Goal: Obtain resource: Obtain resource

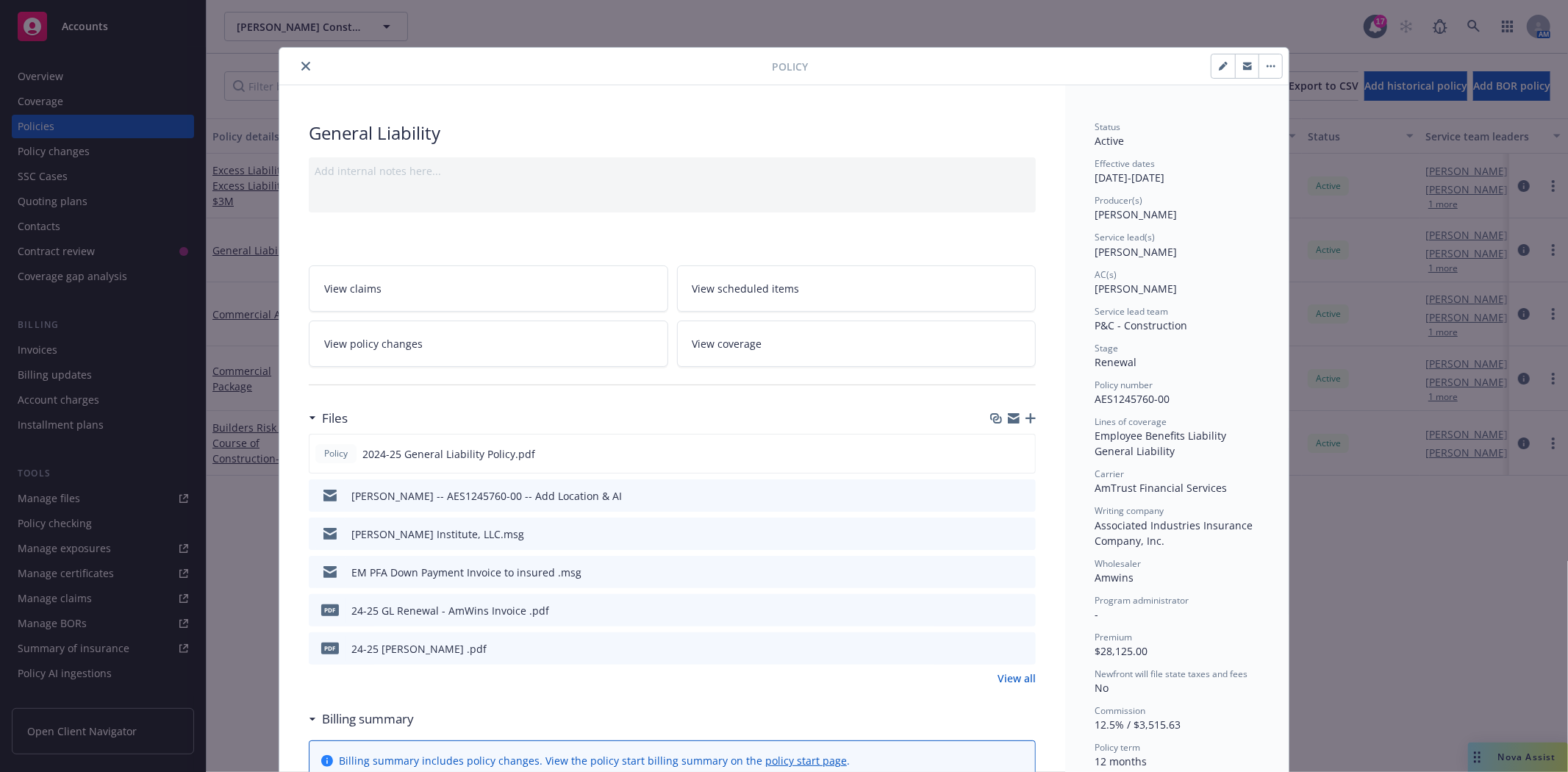
click at [301, 66] on icon "close" at bounding box center [306, 66] width 9 height 9
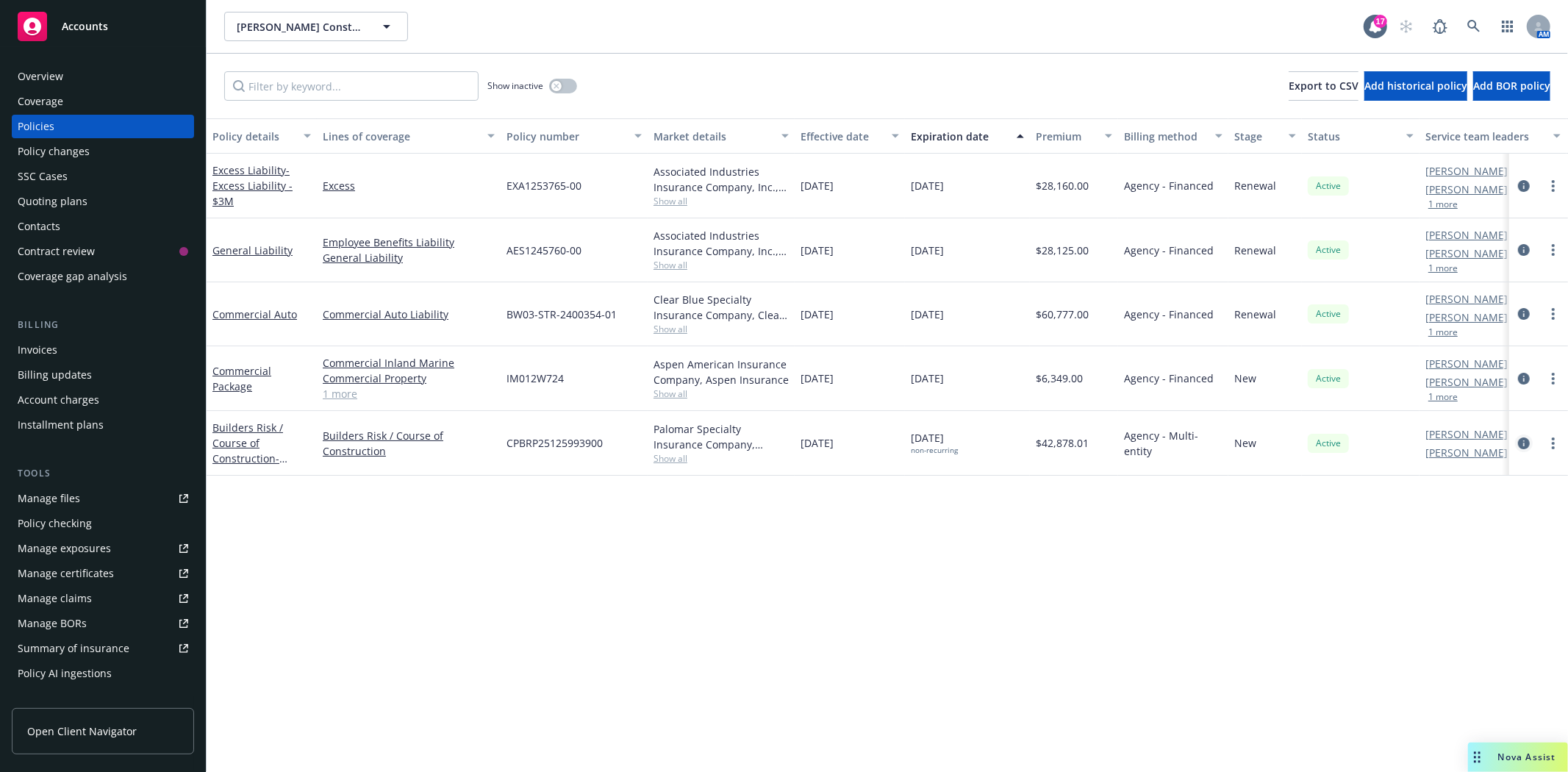
click at [1522, 446] on icon "circleInformation" at bounding box center [1524, 443] width 12 height 12
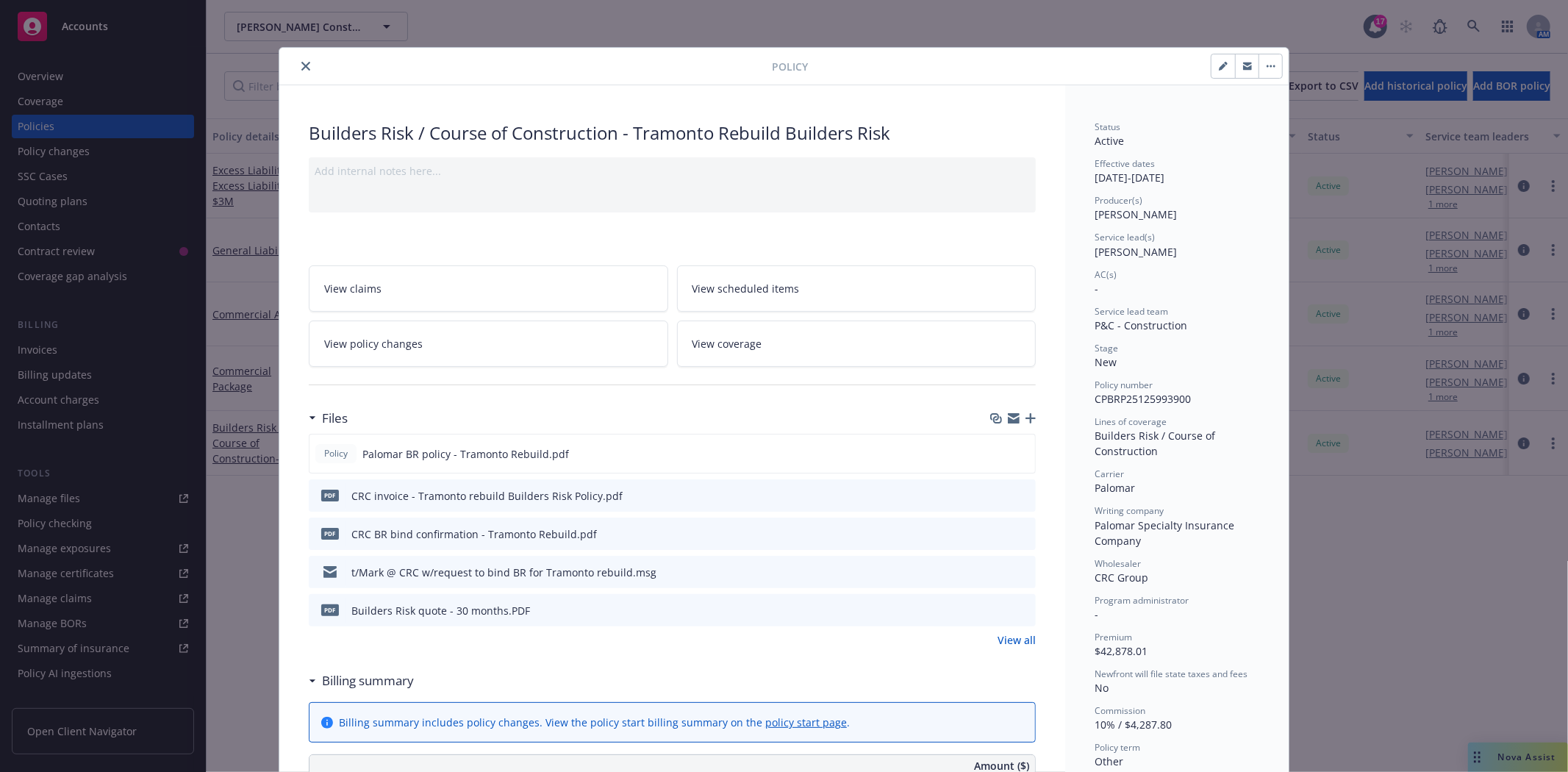
click at [1019, 492] on icon "preview file" at bounding box center [1022, 495] width 13 height 10
click at [297, 70] on button "close" at bounding box center [306, 66] width 18 height 18
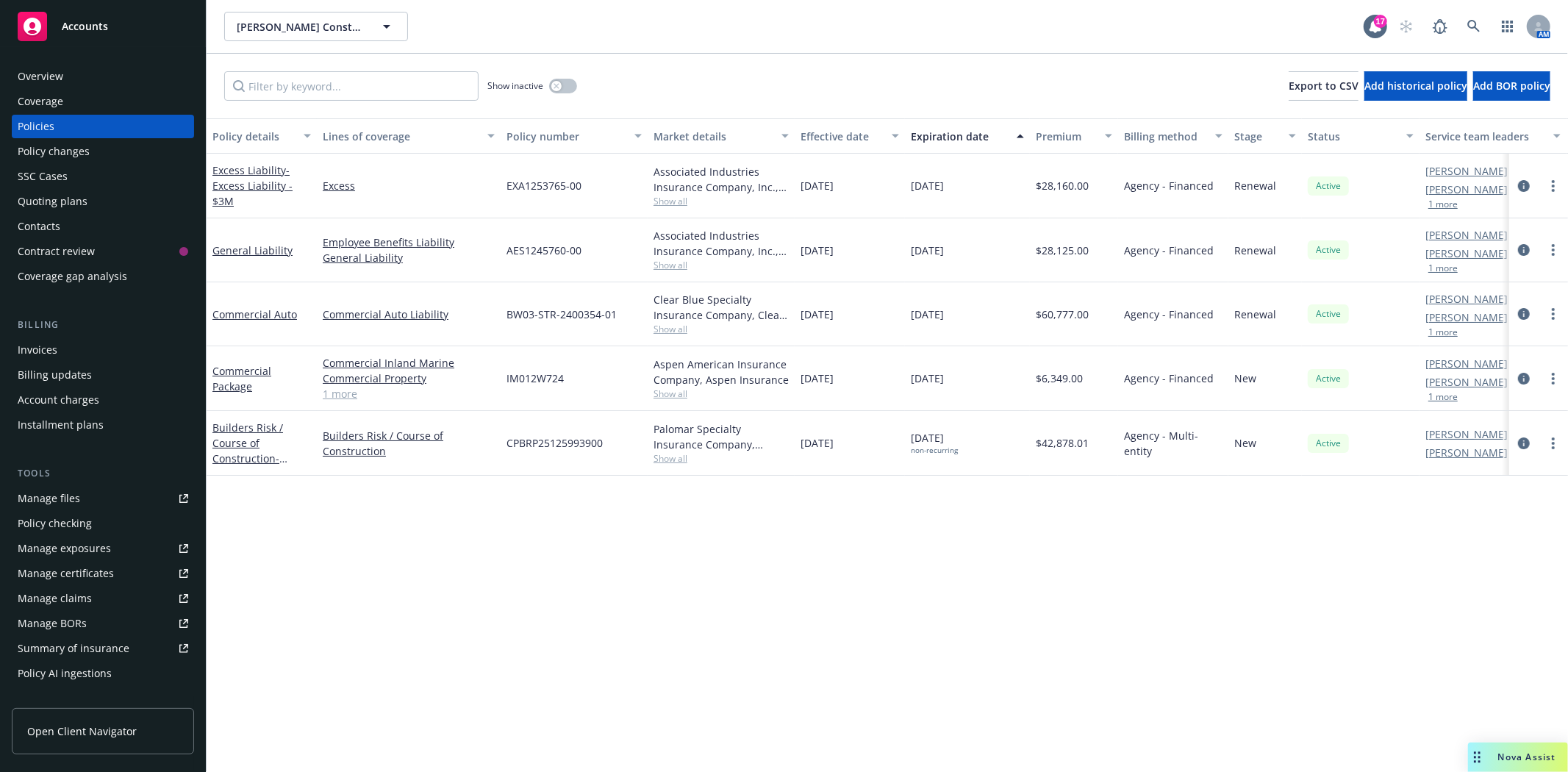
click at [108, 39] on div "Accounts" at bounding box center [103, 27] width 170 height 29
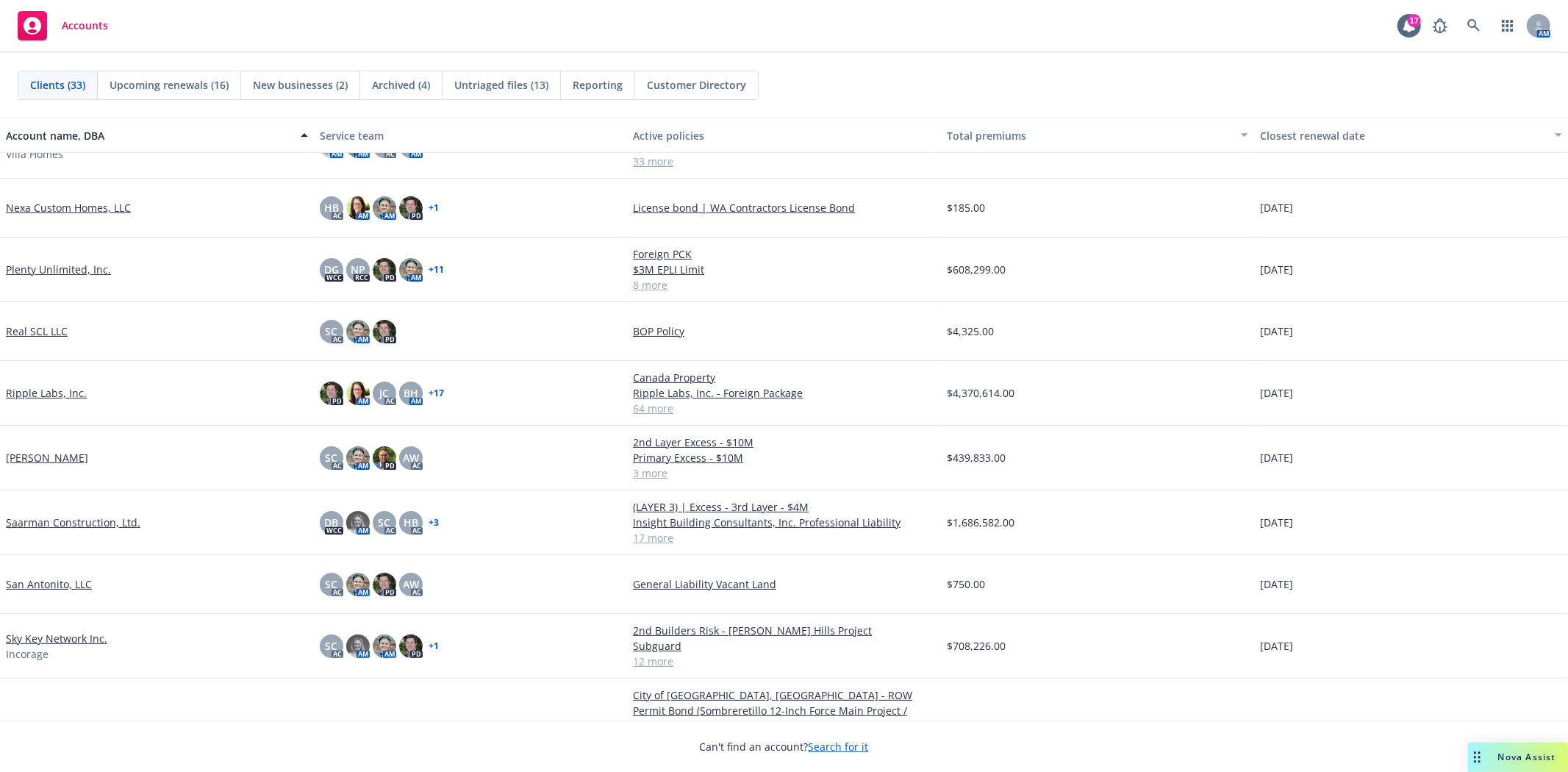
scroll to position [1061, 0]
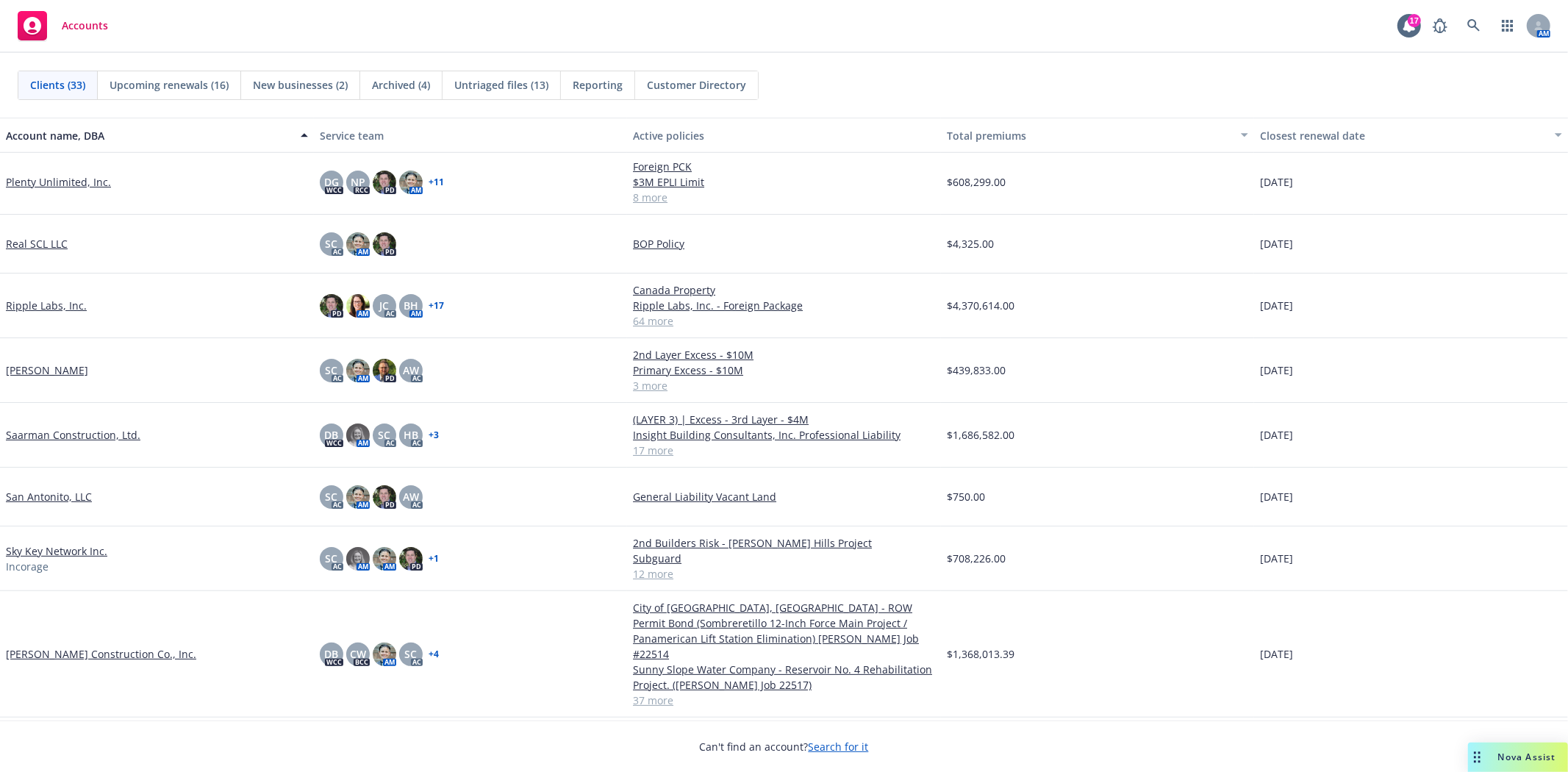
click at [94, 549] on link "Sky Key Network Inc." at bounding box center [57, 551] width 101 height 15
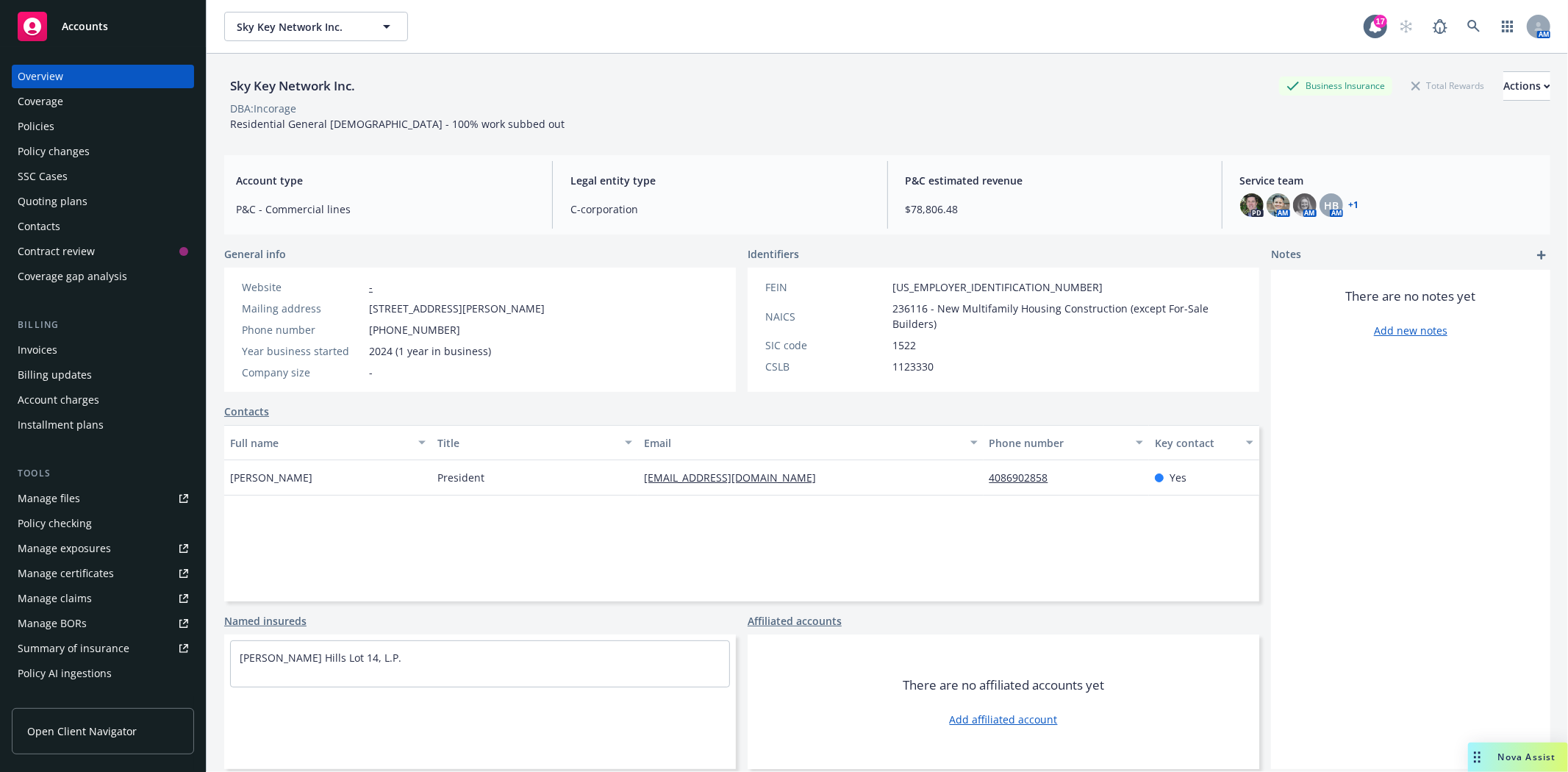
click at [45, 123] on div "Policies" at bounding box center [36, 126] width 37 height 23
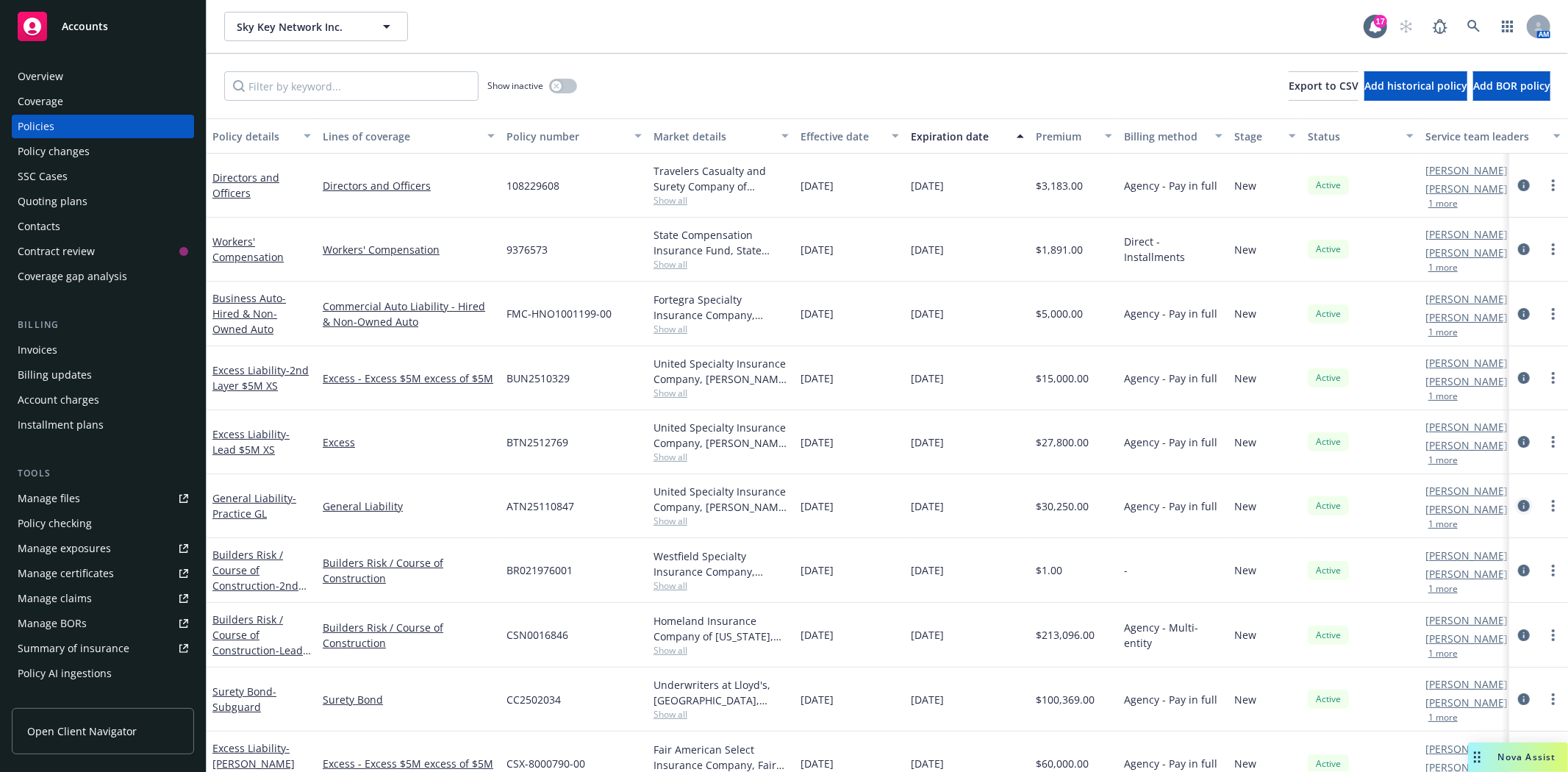
click at [1518, 502] on icon "circleInformation" at bounding box center [1524, 506] width 12 height 12
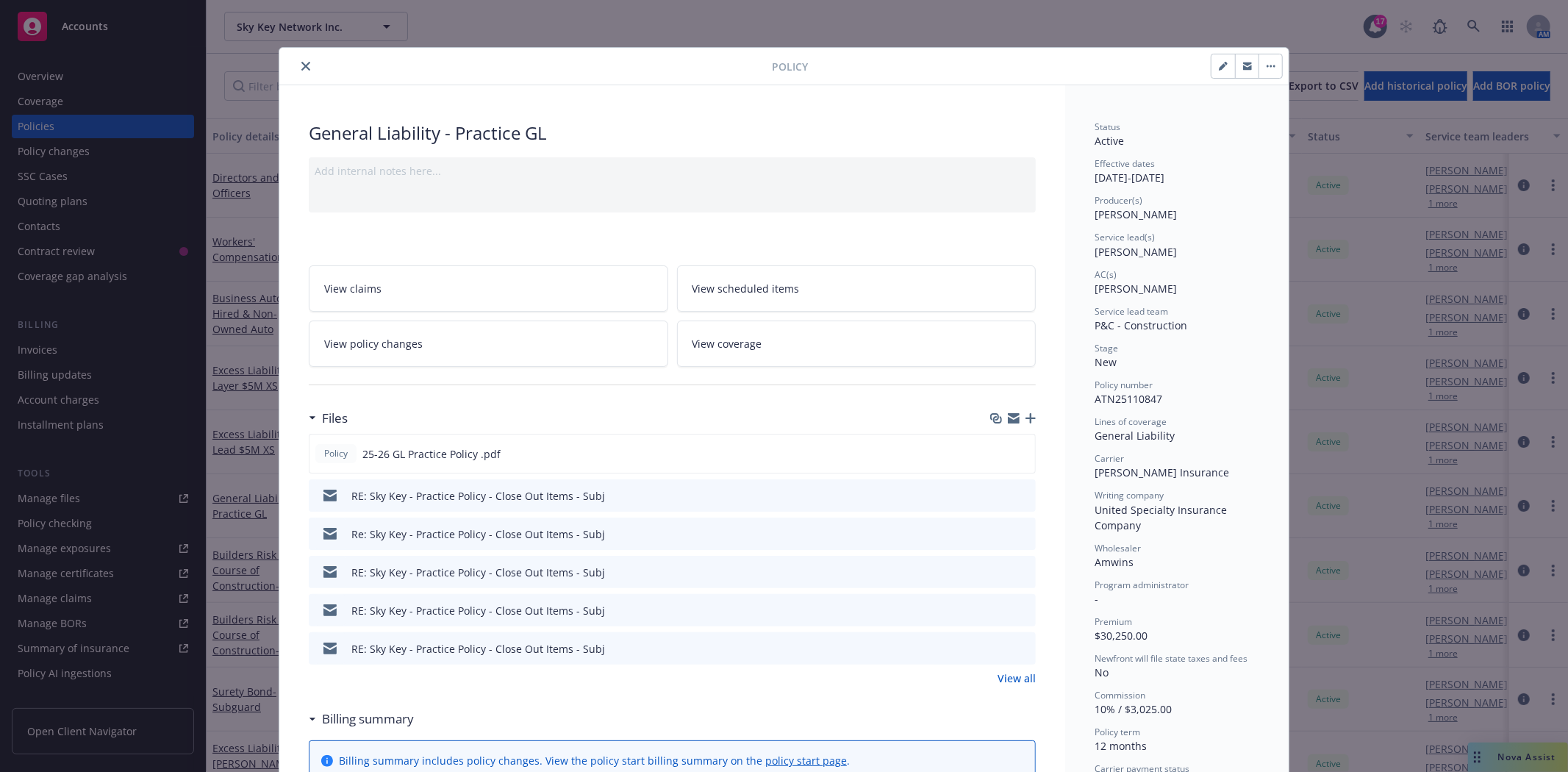
click at [1005, 679] on link "View all" at bounding box center [1017, 678] width 39 height 15
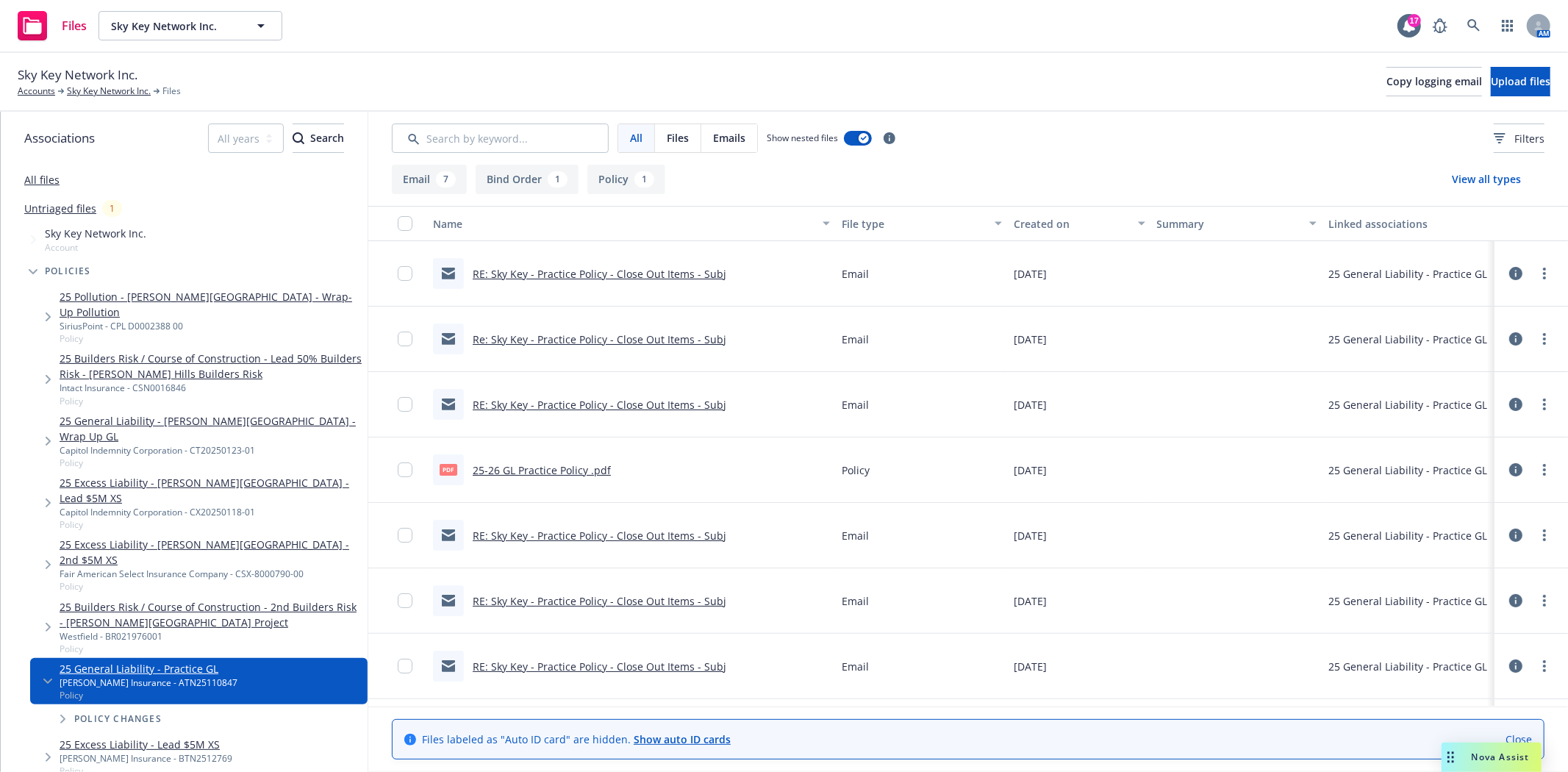
click at [590, 273] on link "RE: Sky Key - Practice Policy - Close Out Items - Subj" at bounding box center [599, 274] width 253 height 14
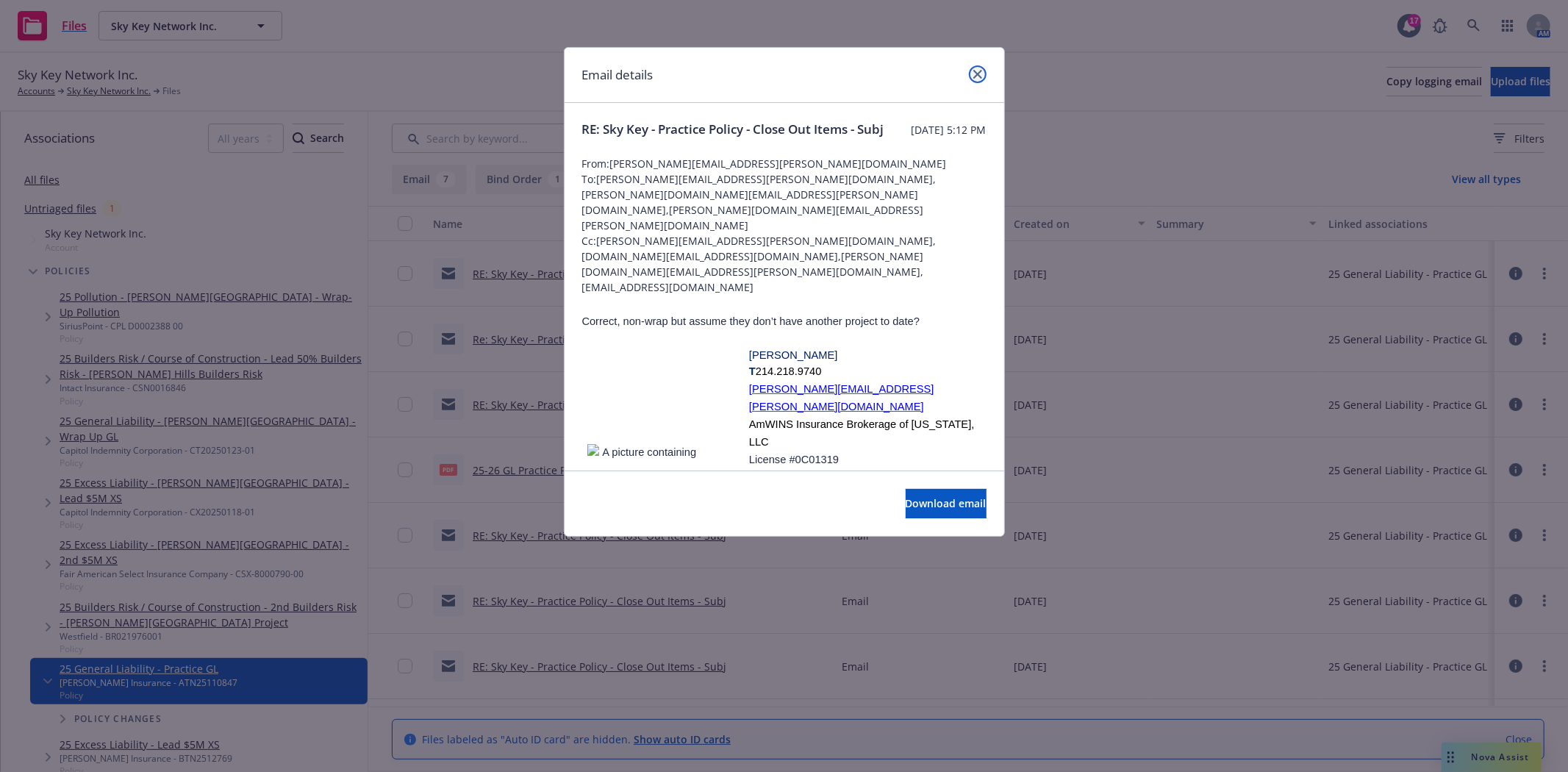
click at [974, 71] on icon "close" at bounding box center [978, 74] width 9 height 9
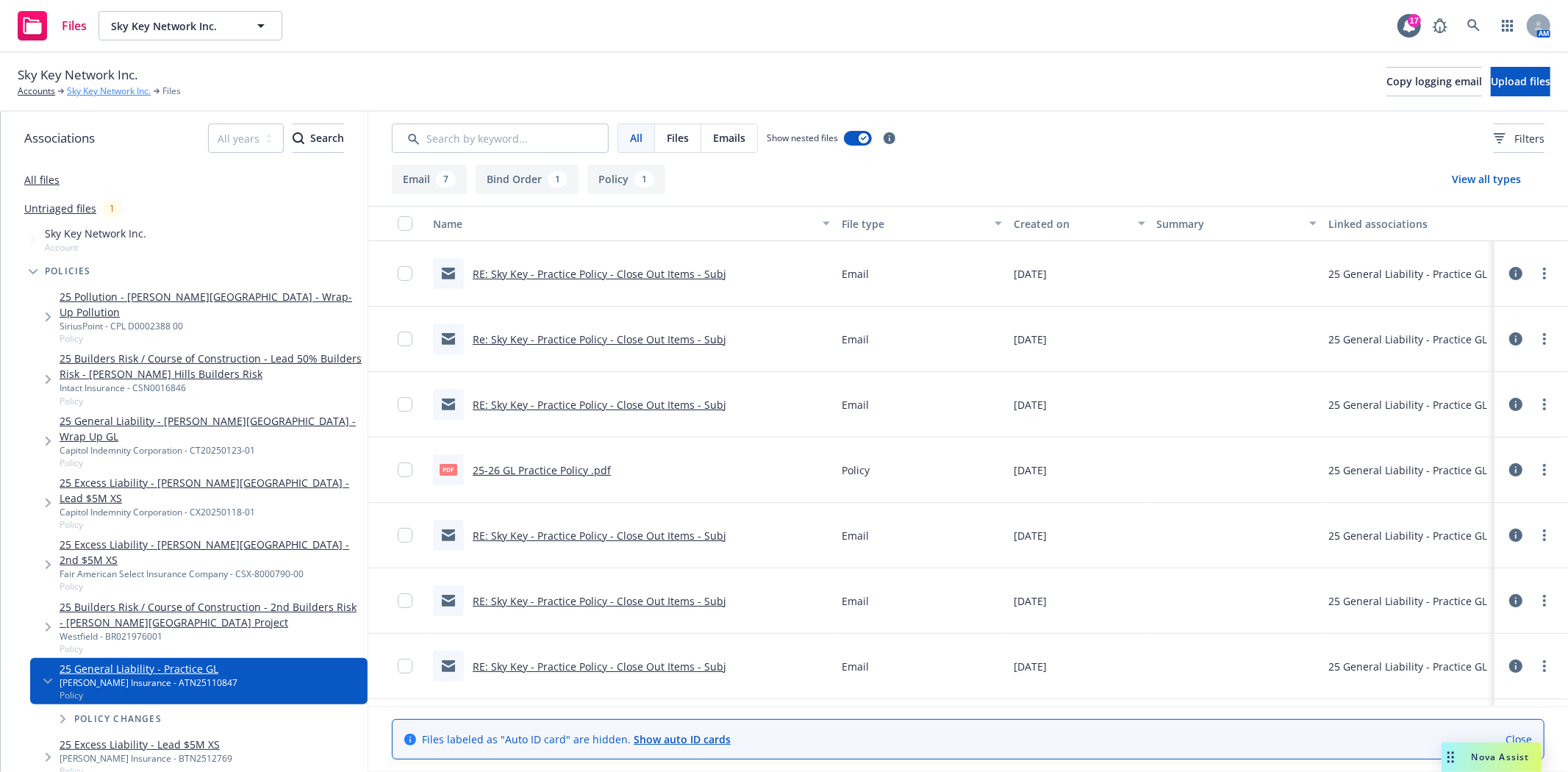
click at [86, 88] on link "Sky Key Network Inc." at bounding box center [109, 91] width 84 height 13
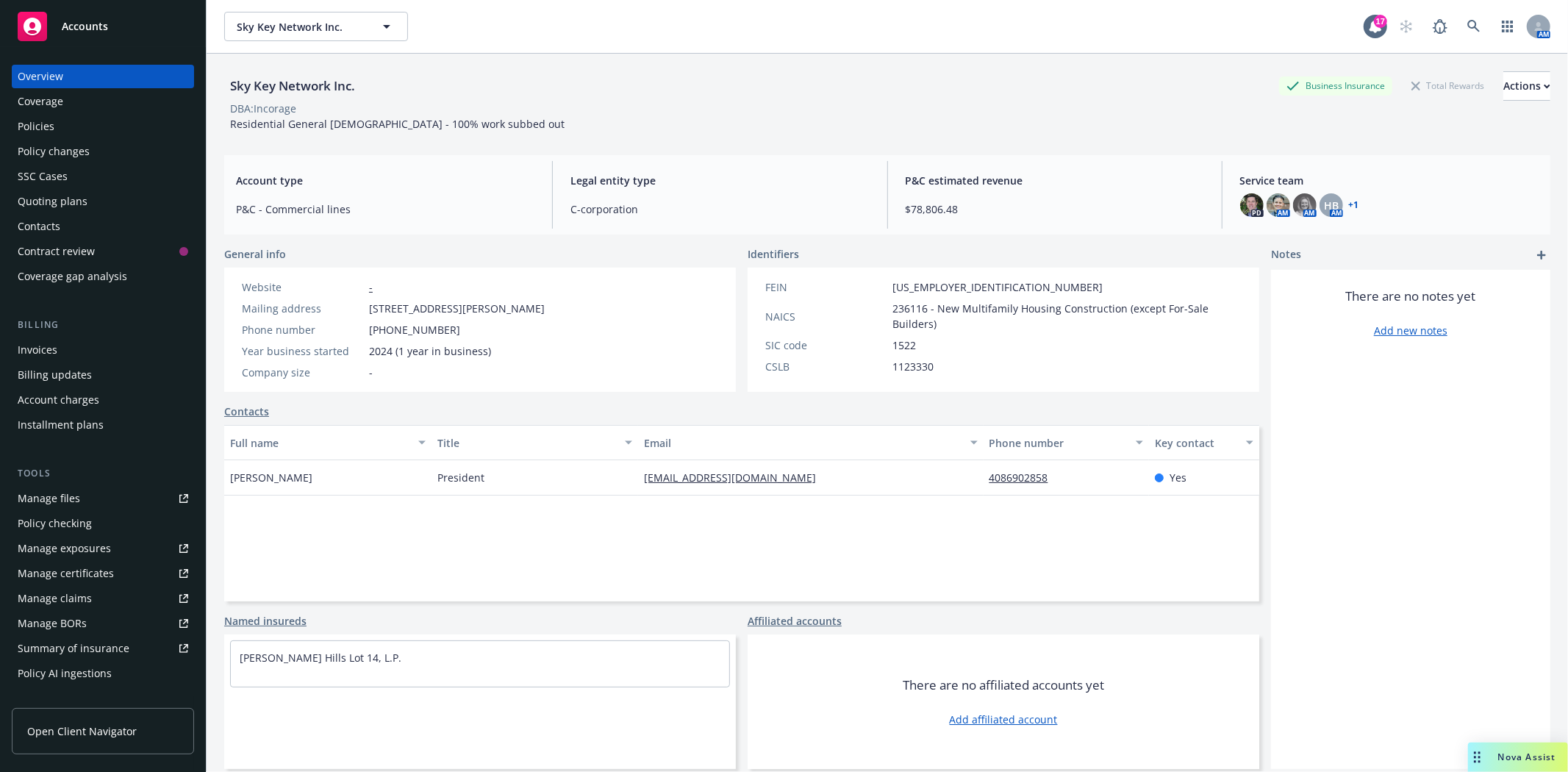
click at [37, 130] on div "Policies" at bounding box center [36, 126] width 37 height 23
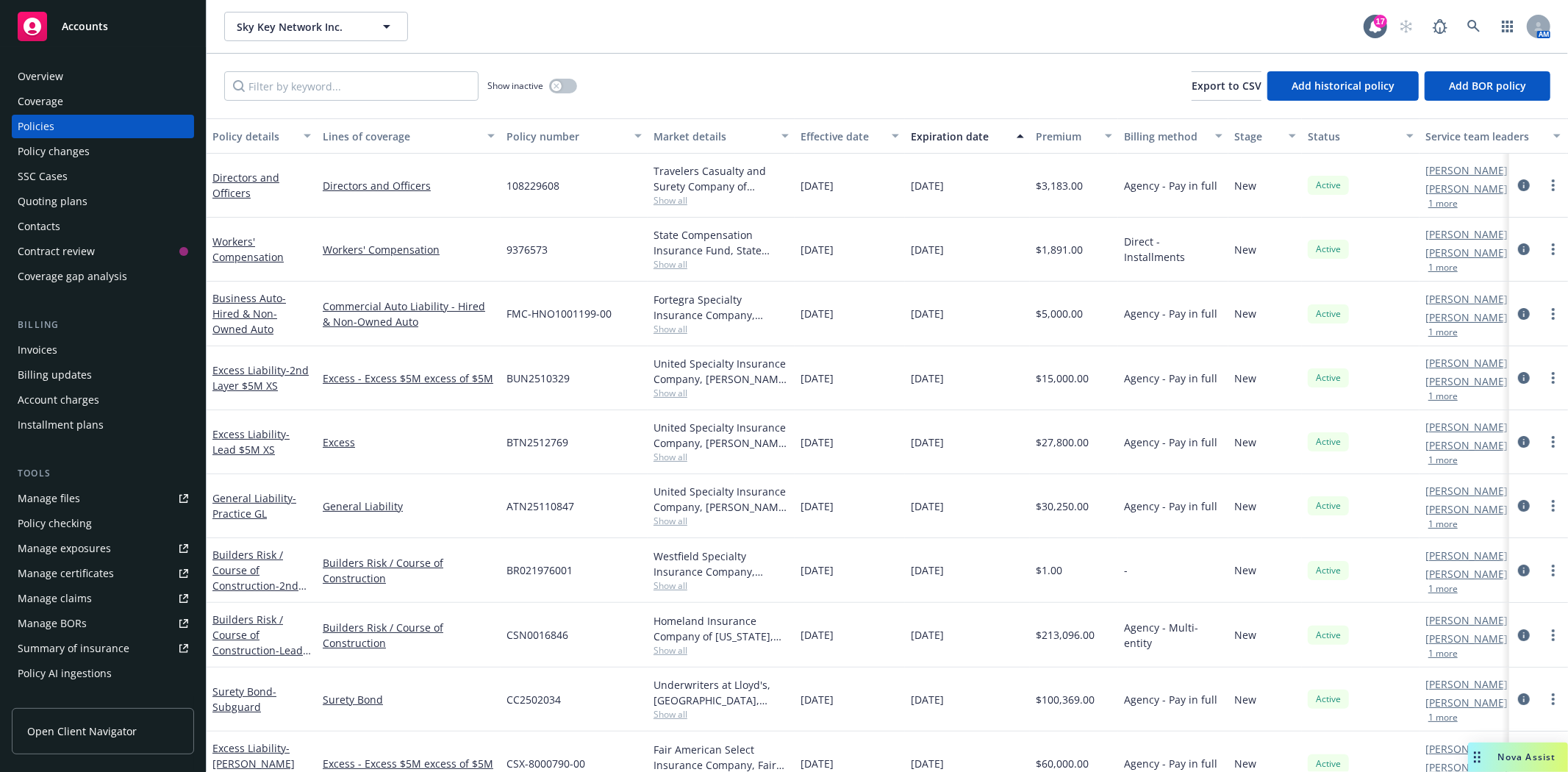
click at [513, 508] on span "ATN25110847" at bounding box center [540, 506] width 68 height 15
copy span "ATN25110847"
click at [1545, 508] on link "more" at bounding box center [1553, 505] width 18 height 18
click at [1470, 424] on link "Copy logging email" at bounding box center [1476, 430] width 173 height 29
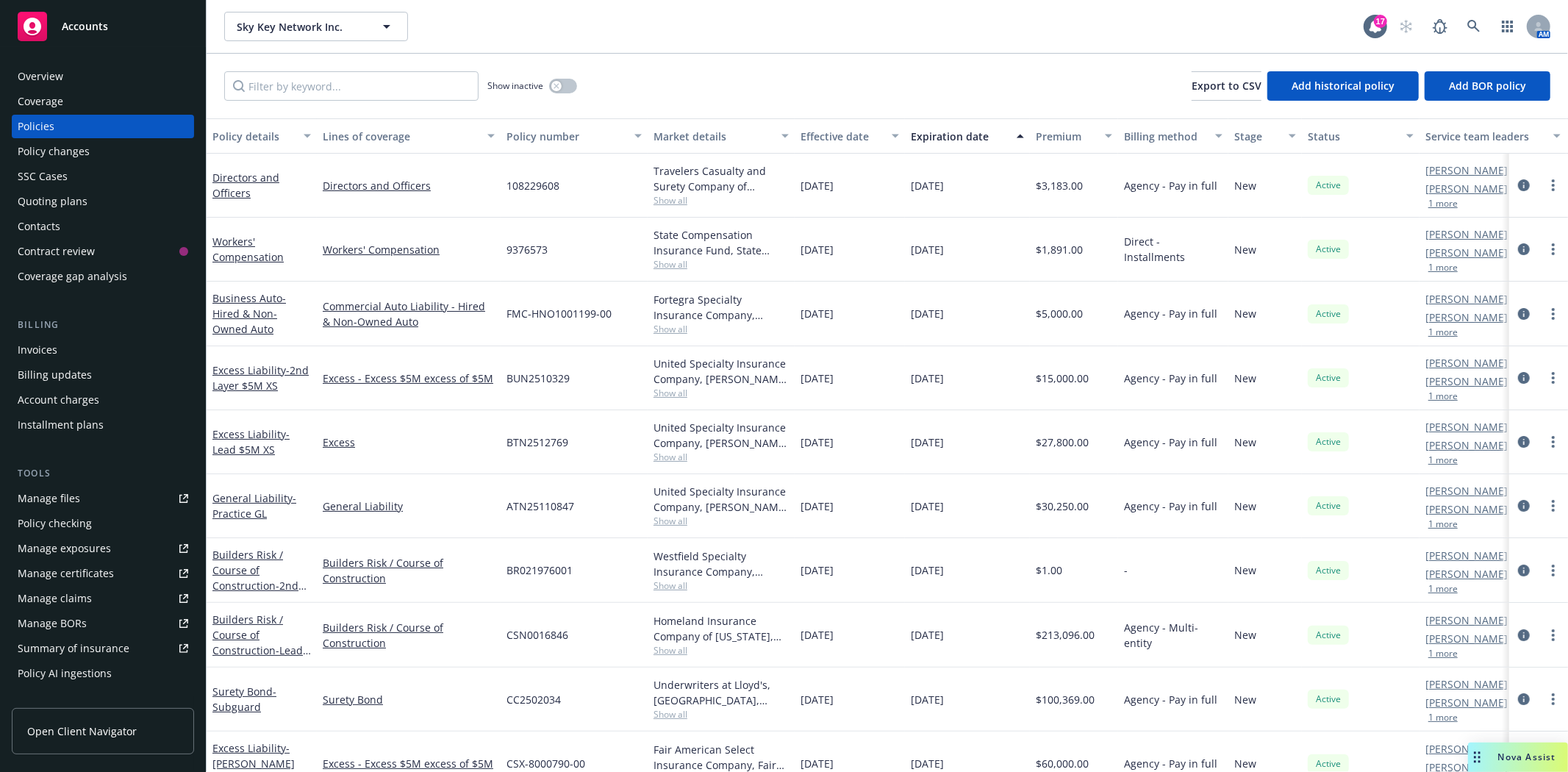
click at [63, 31] on span "Accounts" at bounding box center [85, 27] width 46 height 12
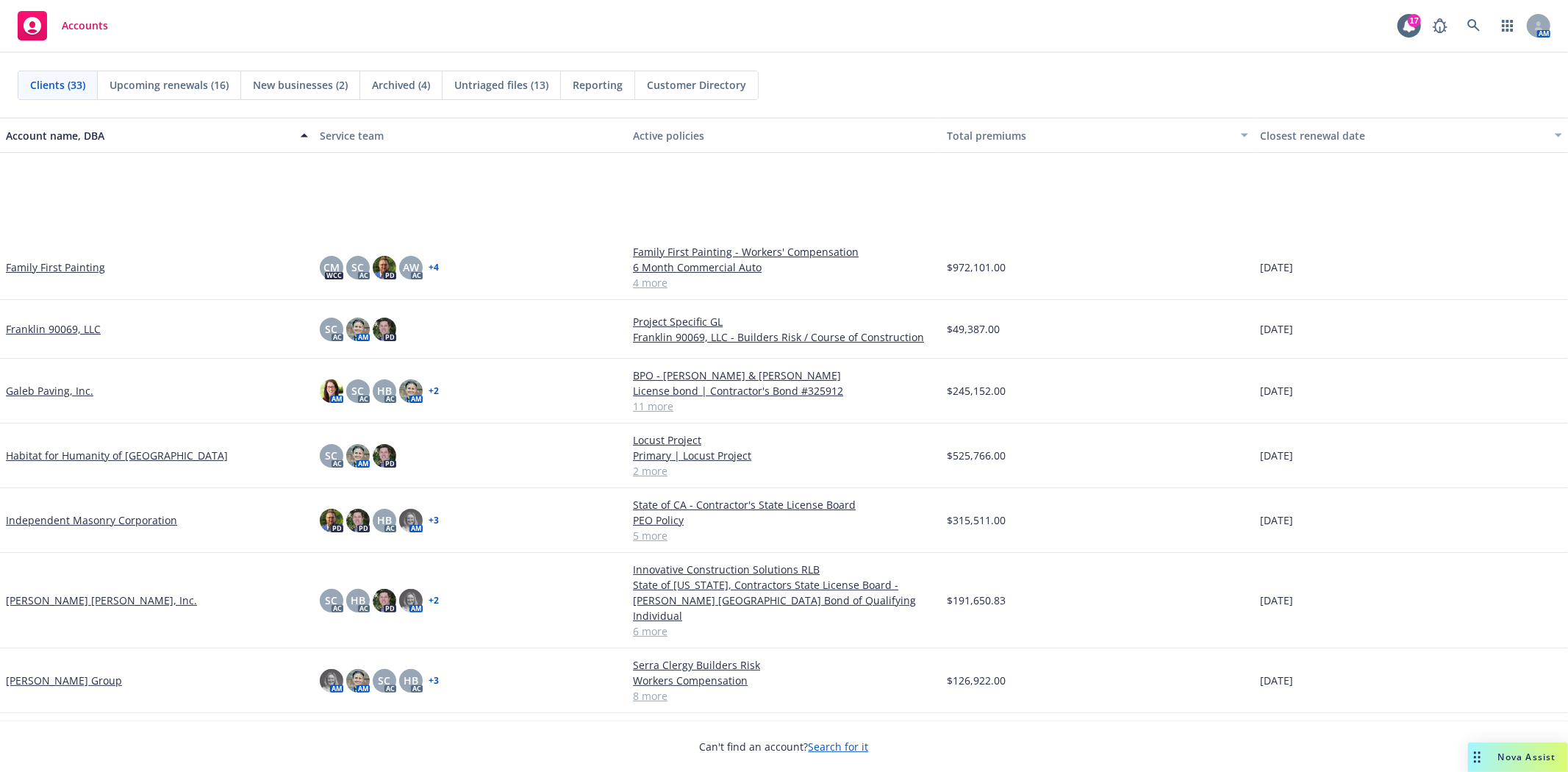
scroll to position [571, 0]
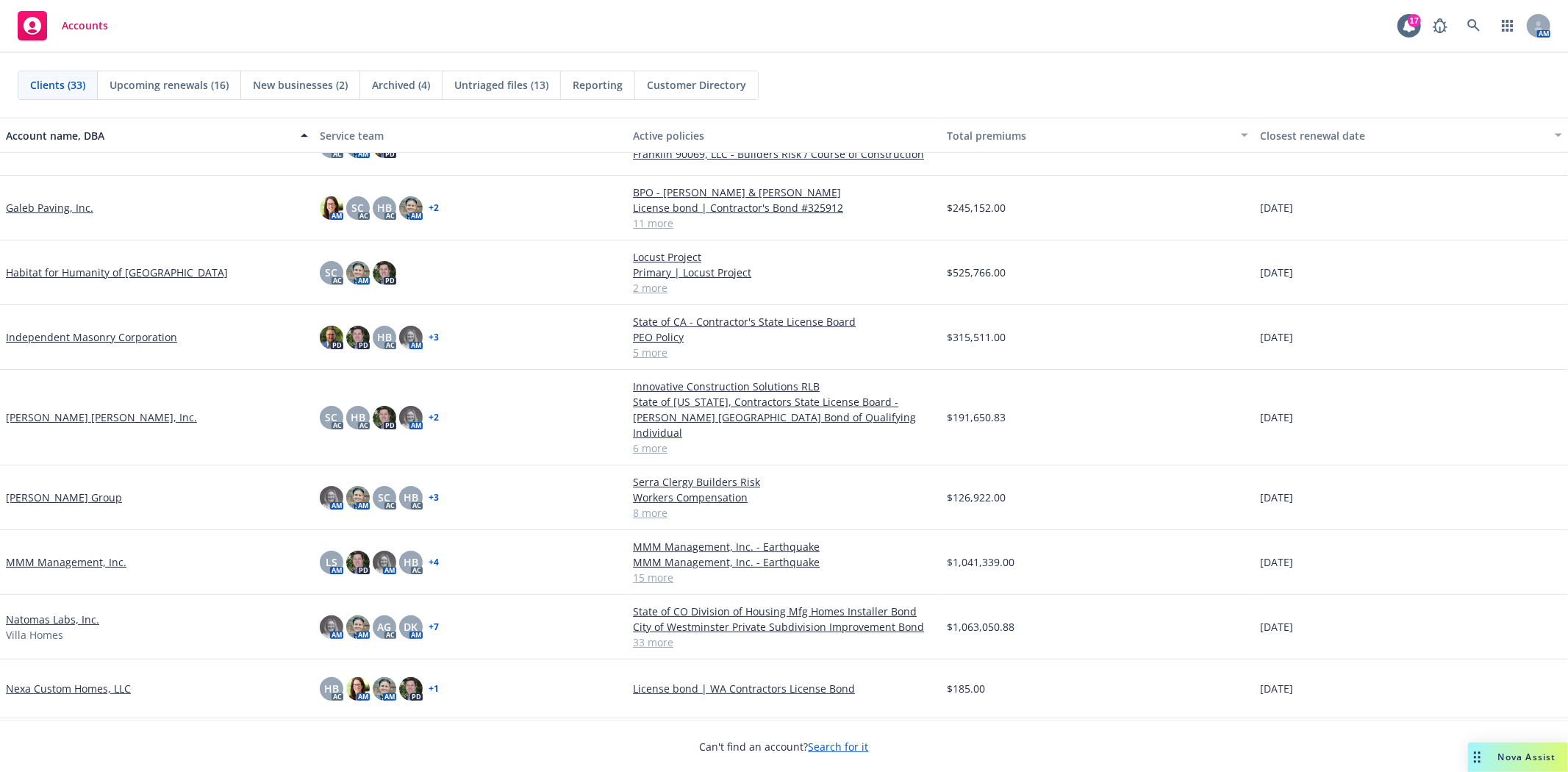
click at [55, 490] on link "Marchetti Group" at bounding box center [64, 497] width 116 height 15
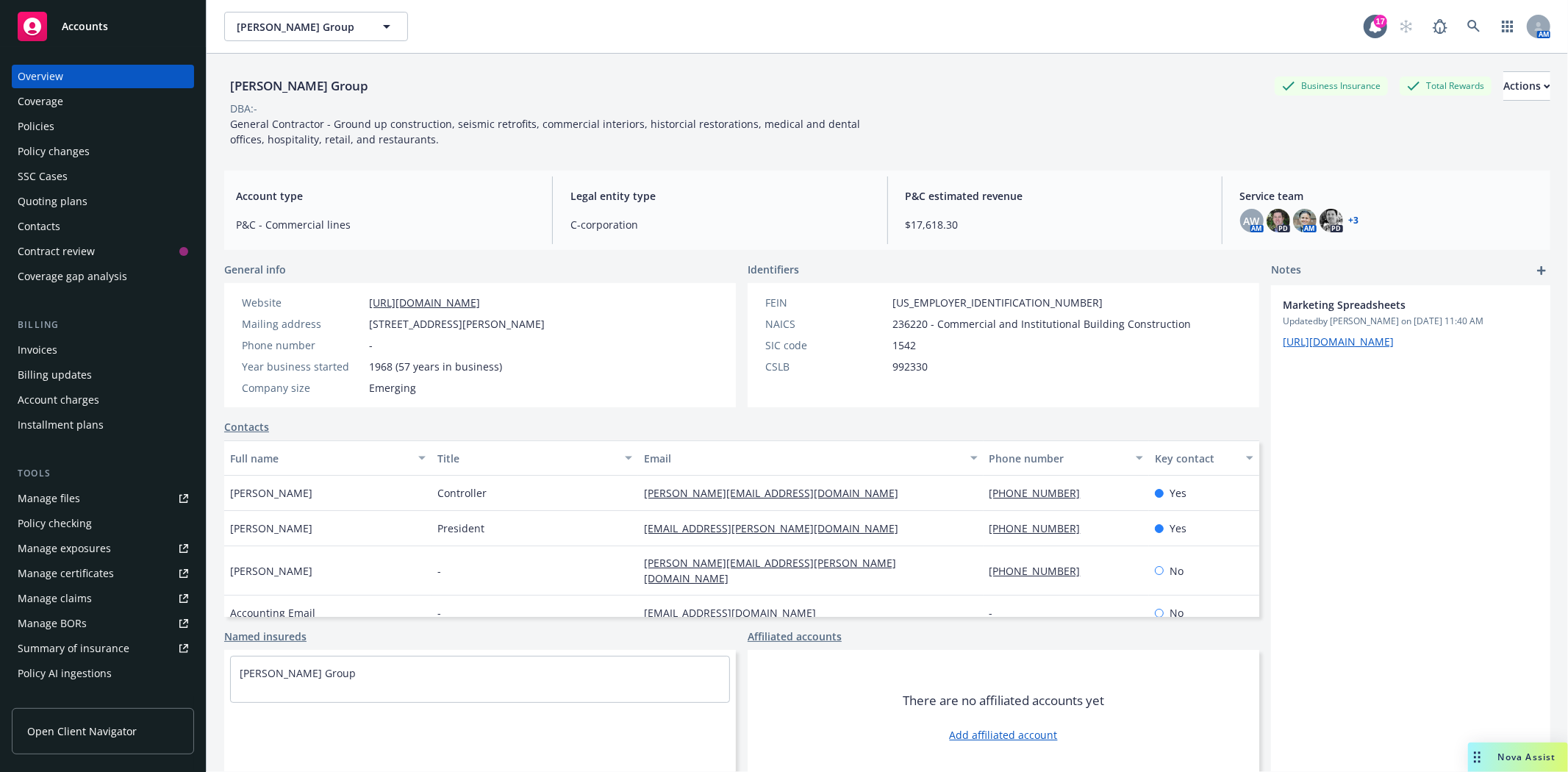
click at [50, 355] on div "Invoices" at bounding box center [38, 349] width 39 height 23
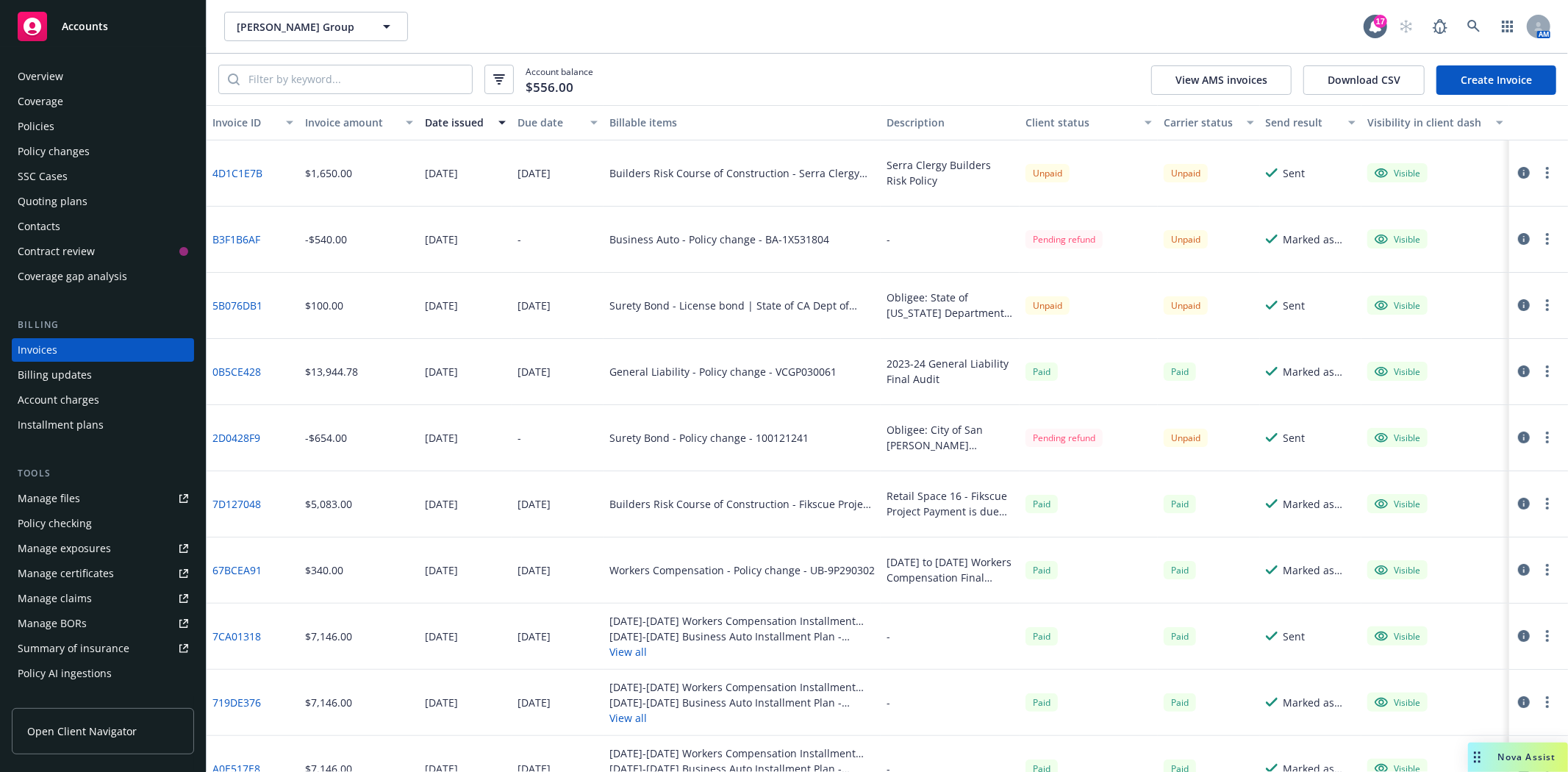
click at [238, 170] on link "4D1C1E7B" at bounding box center [237, 173] width 50 height 15
click at [1539, 170] on button "button" at bounding box center [1547, 172] width 18 height 18
click at [1518, 167] on icon "button" at bounding box center [1524, 173] width 12 height 12
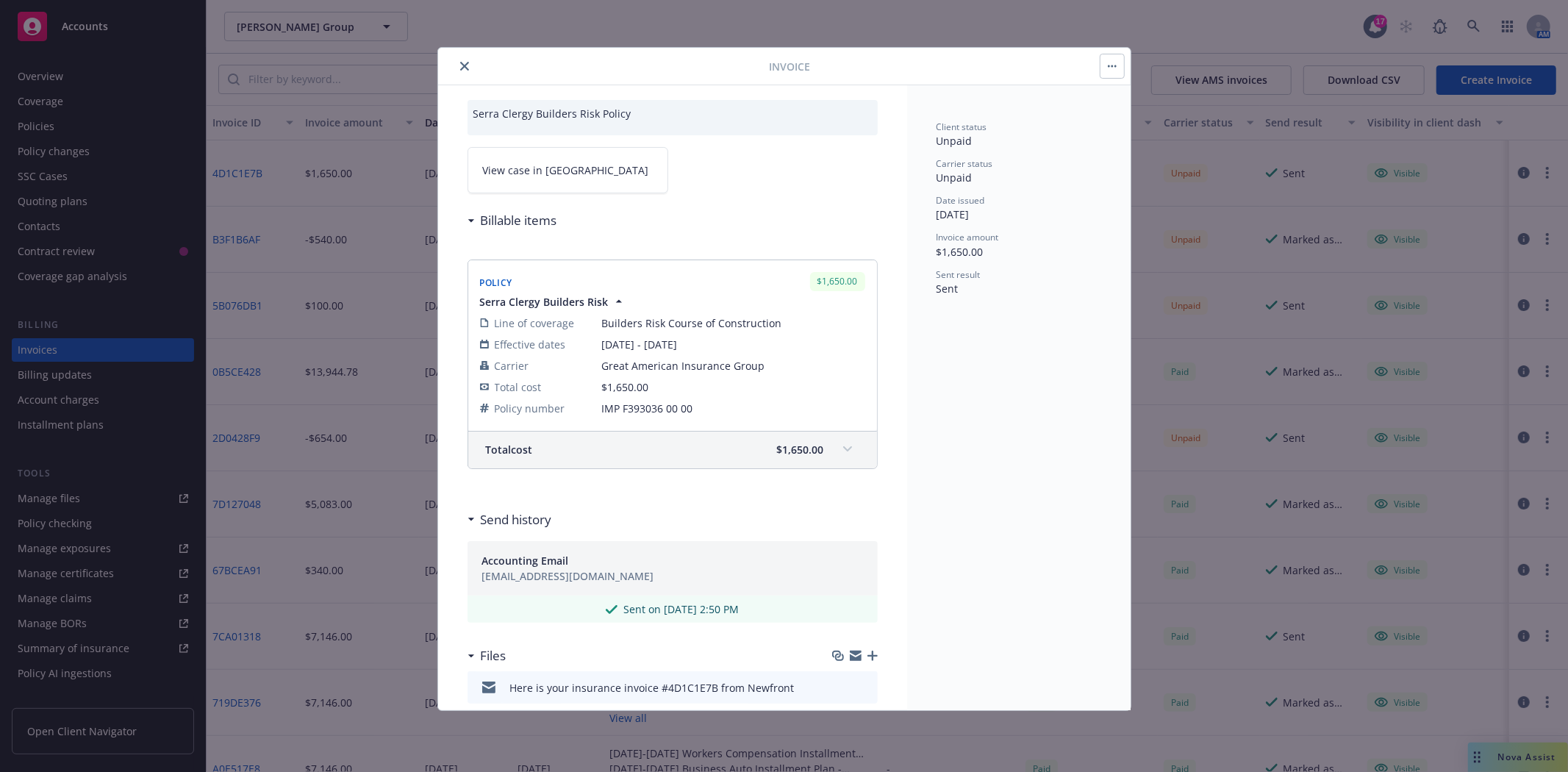
scroll to position [81, 0]
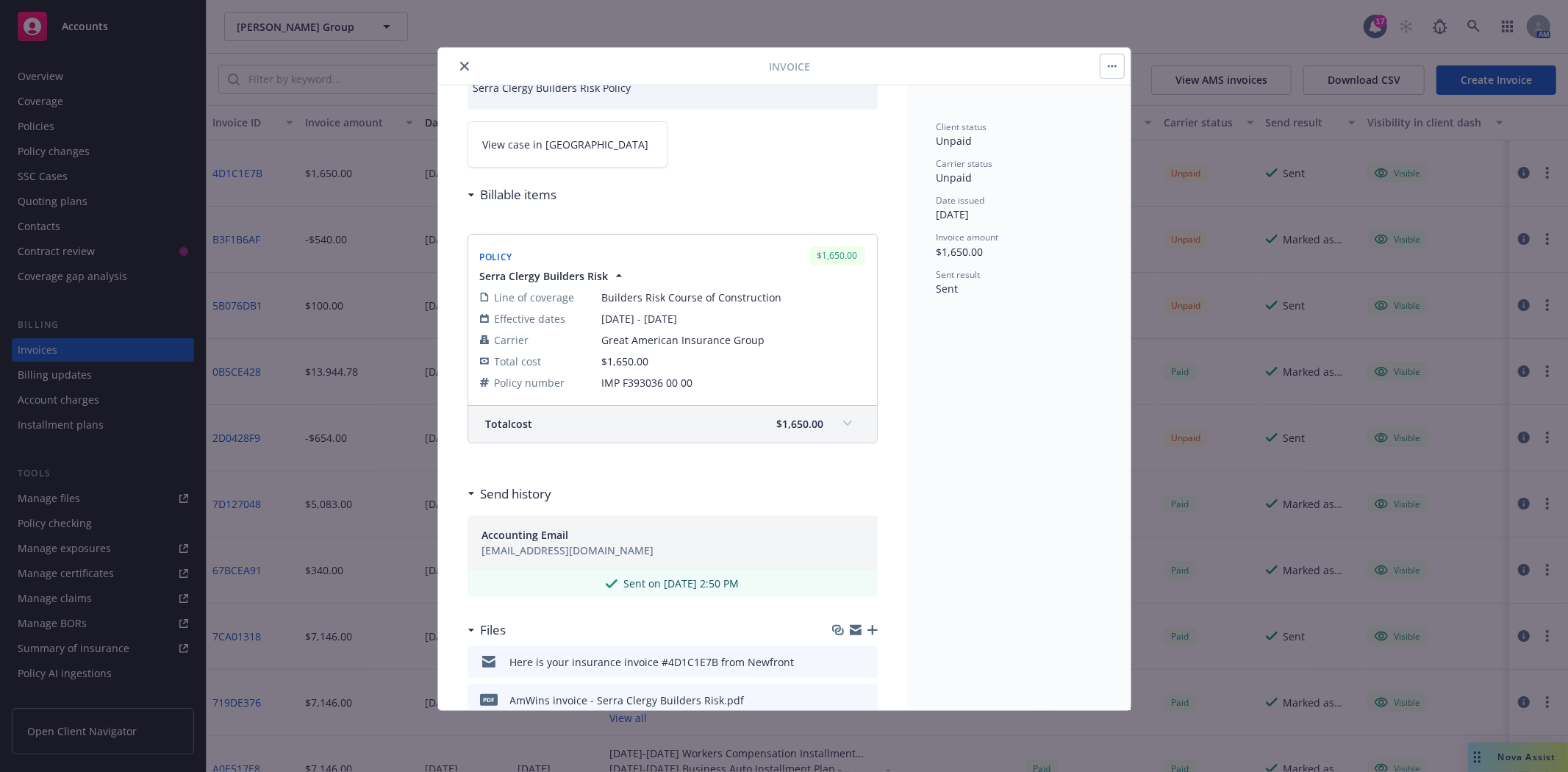
drag, startPoint x: 642, startPoint y: 552, endPoint x: 469, endPoint y: 556, distance: 173.0
click at [469, 556] on div "Accounting Email accounting@marchettigroup.com" at bounding box center [672, 543] width 410 height 55
copy div "accounting@marchettigroup.com"
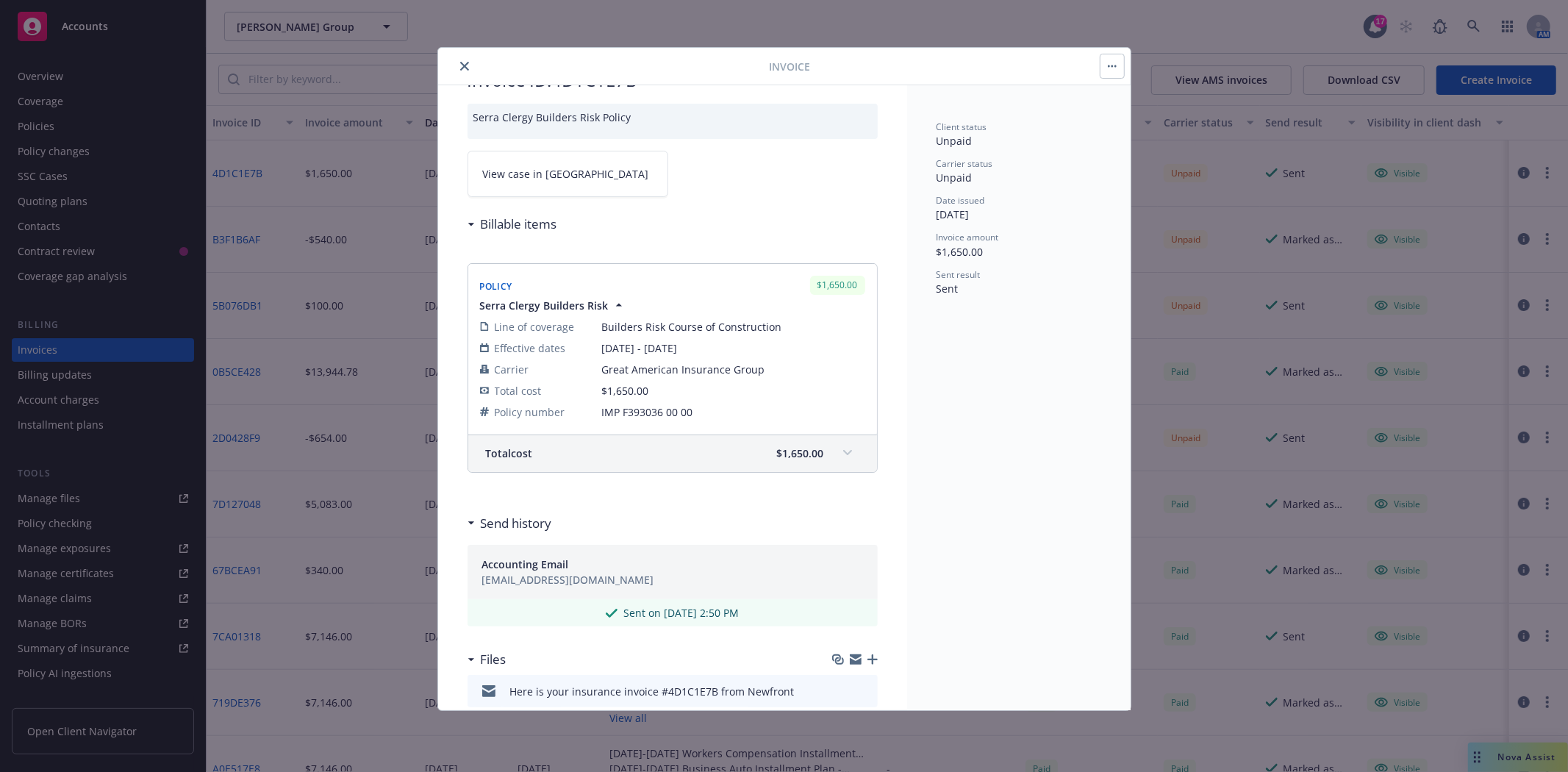
scroll to position [0, 0]
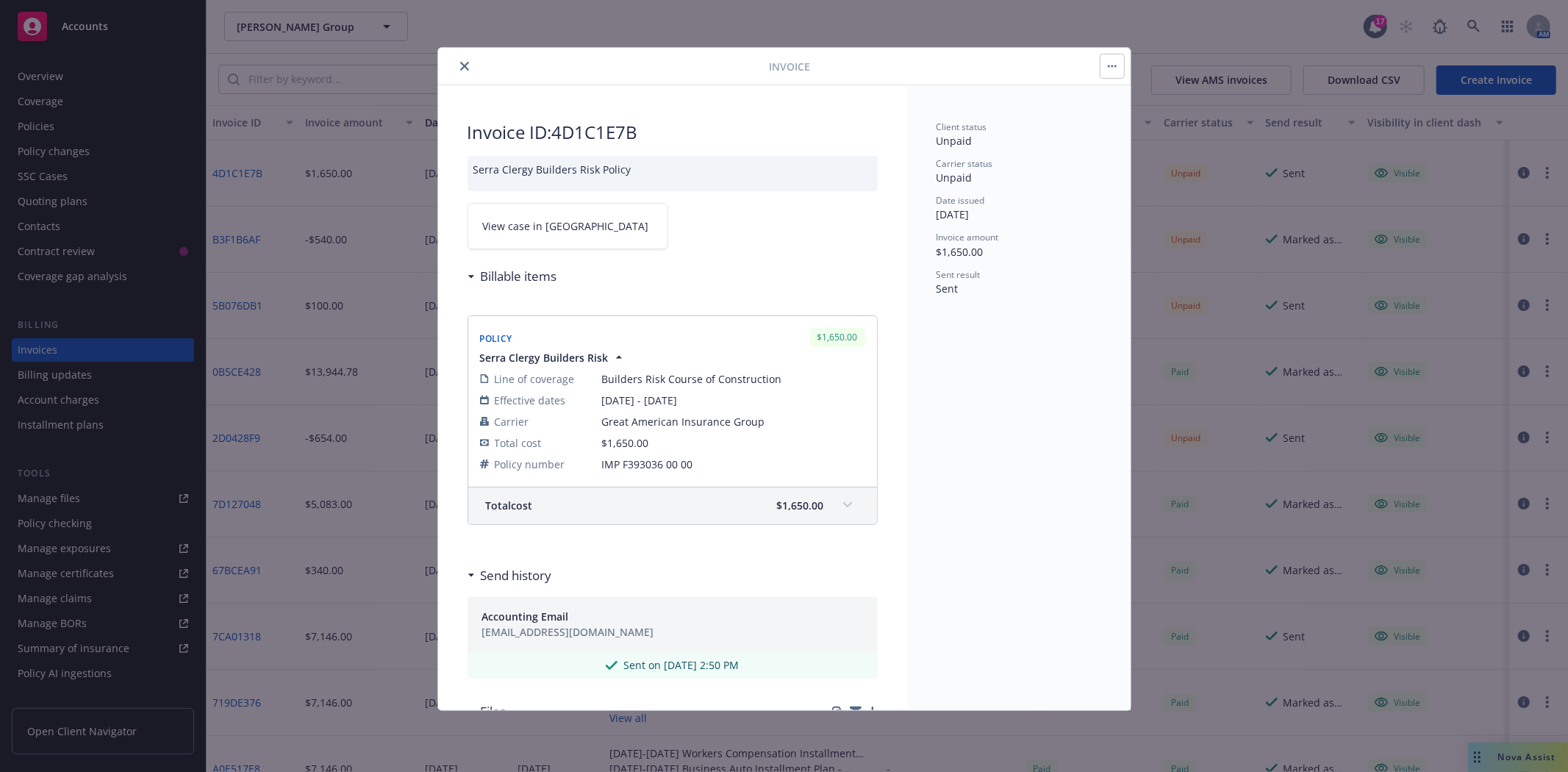
click at [1106, 63] on button "button" at bounding box center [1112, 66] width 23 height 23
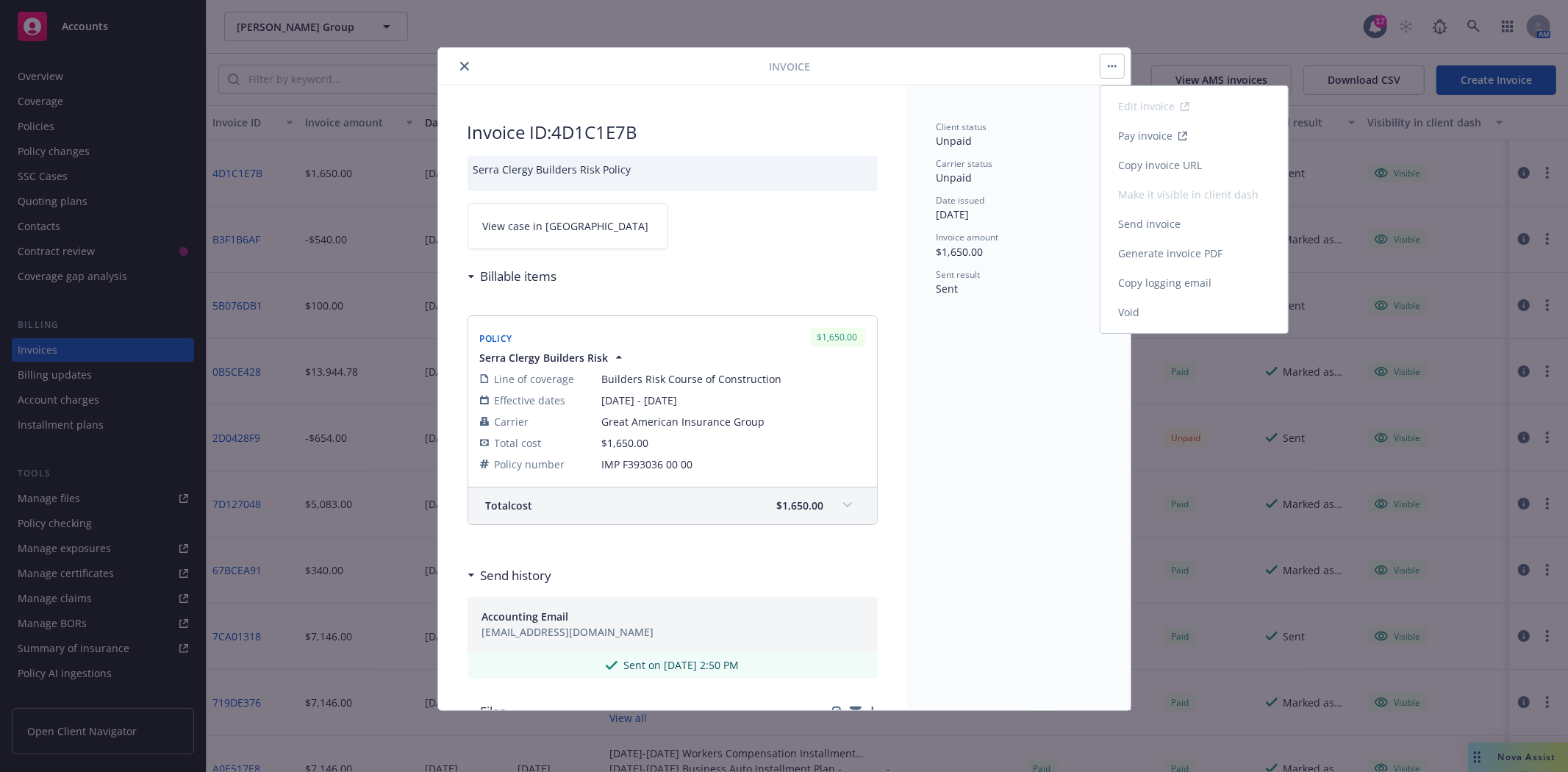
click at [1177, 288] on link "Copy logging email" at bounding box center [1194, 282] width 188 height 29
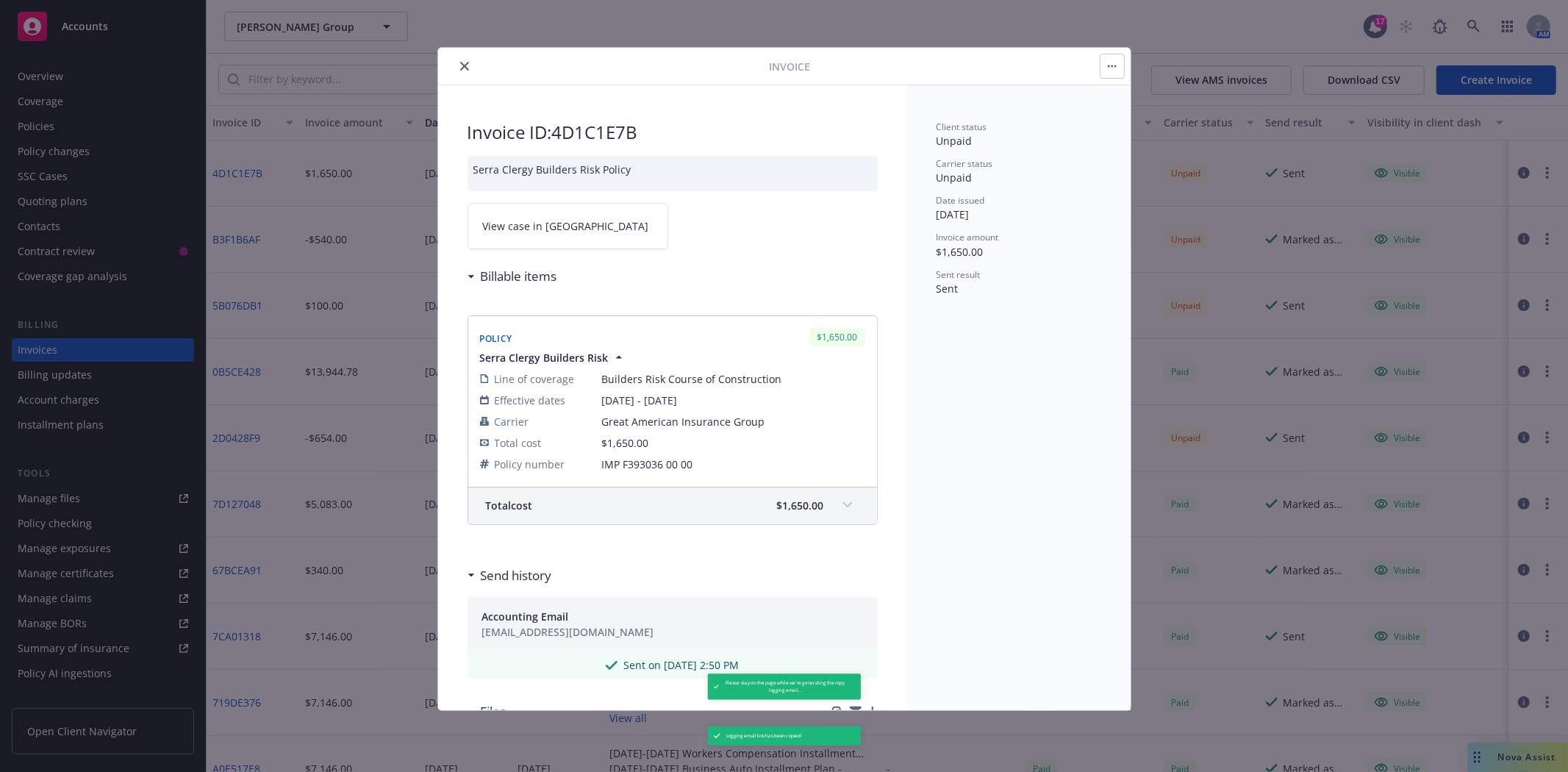
click at [465, 67] on icon "close" at bounding box center [464, 66] width 9 height 9
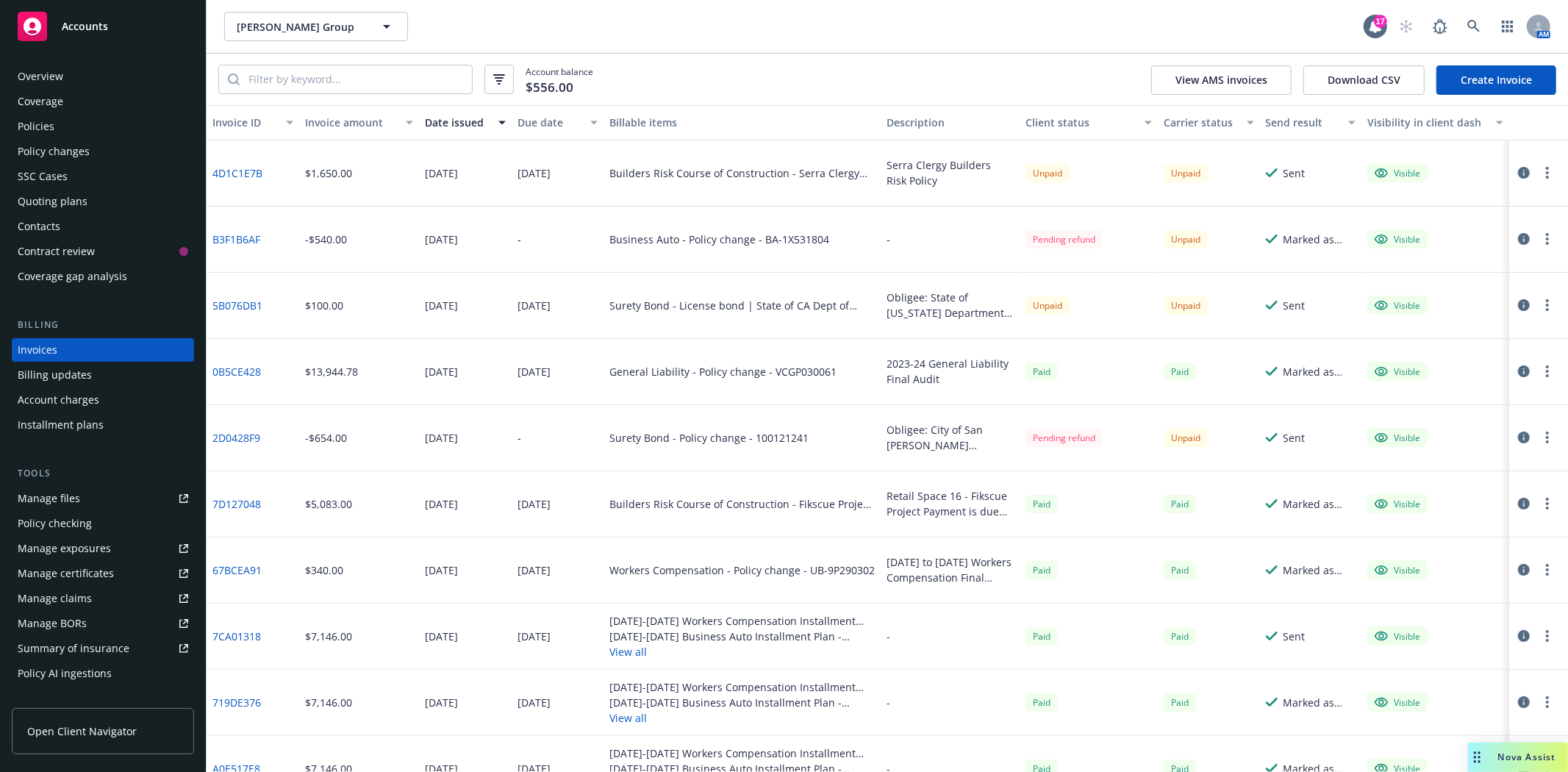
click at [886, 166] on div "Serra Clergy Builders Risk Policy" at bounding box center [950, 173] width 128 height 31
drag, startPoint x: 881, startPoint y: 163, endPoint x: 1006, endPoint y: 163, distance: 125.0
click at [1006, 163] on div "Serra Clergy Builders Risk Policy" at bounding box center [951, 173] width 139 height 66
copy div "Serra Clergy Builders Risk"
click at [1539, 170] on button "button" at bounding box center [1547, 172] width 18 height 18
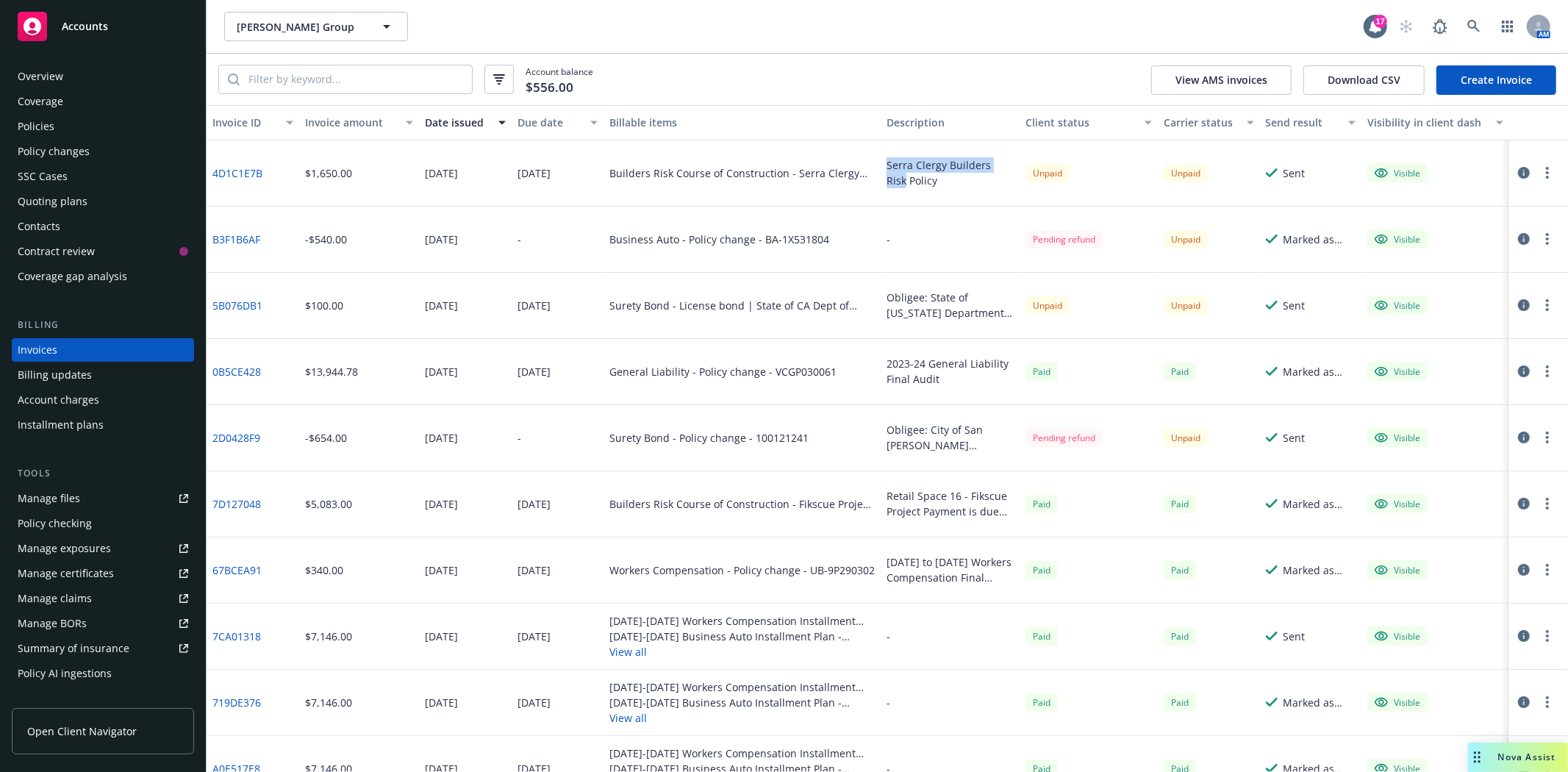
click at [217, 169] on link "4D1C1E7B" at bounding box center [237, 173] width 50 height 15
click at [86, 35] on div "Accounts" at bounding box center [103, 27] width 170 height 29
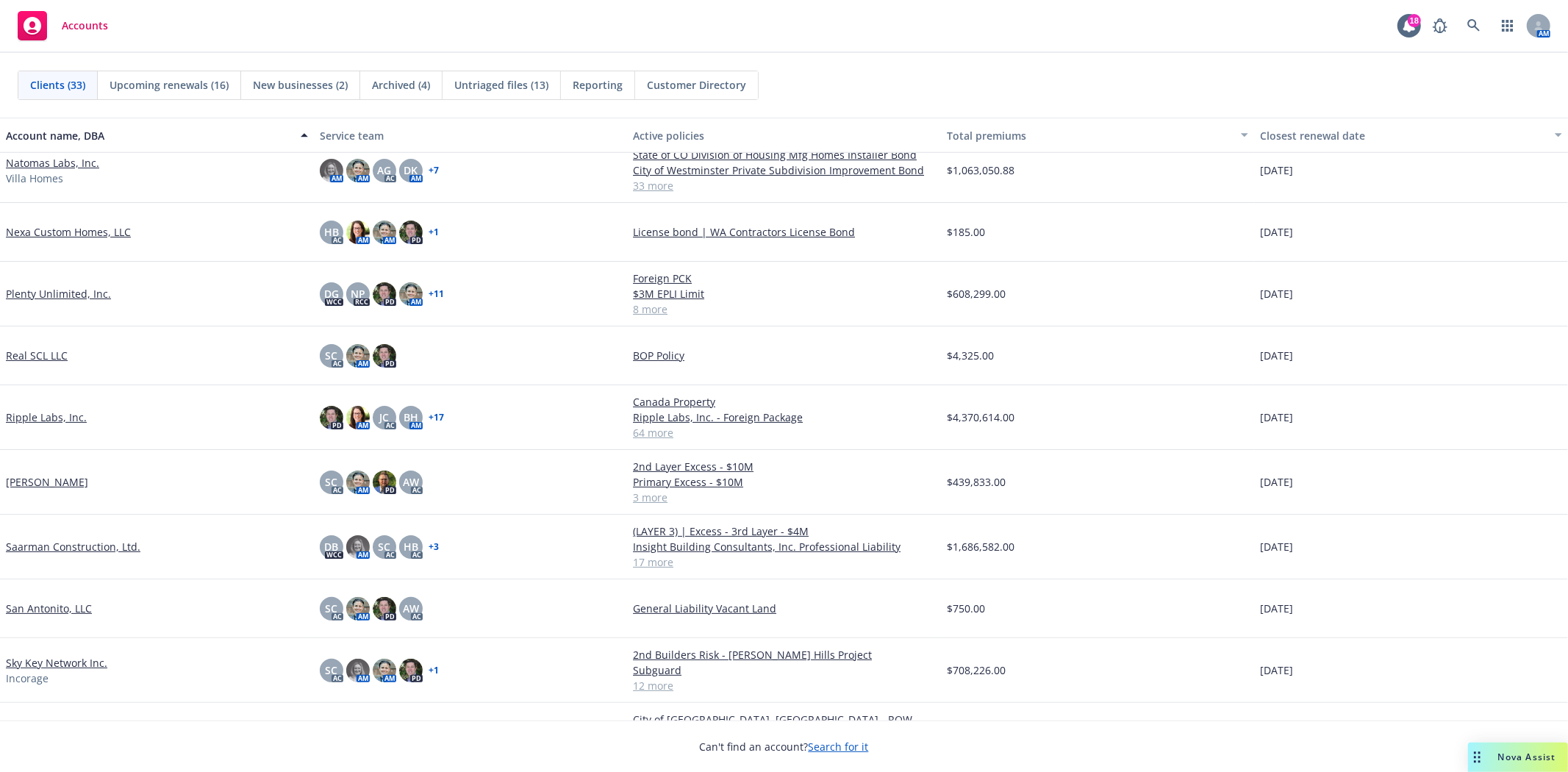
scroll to position [980, 0]
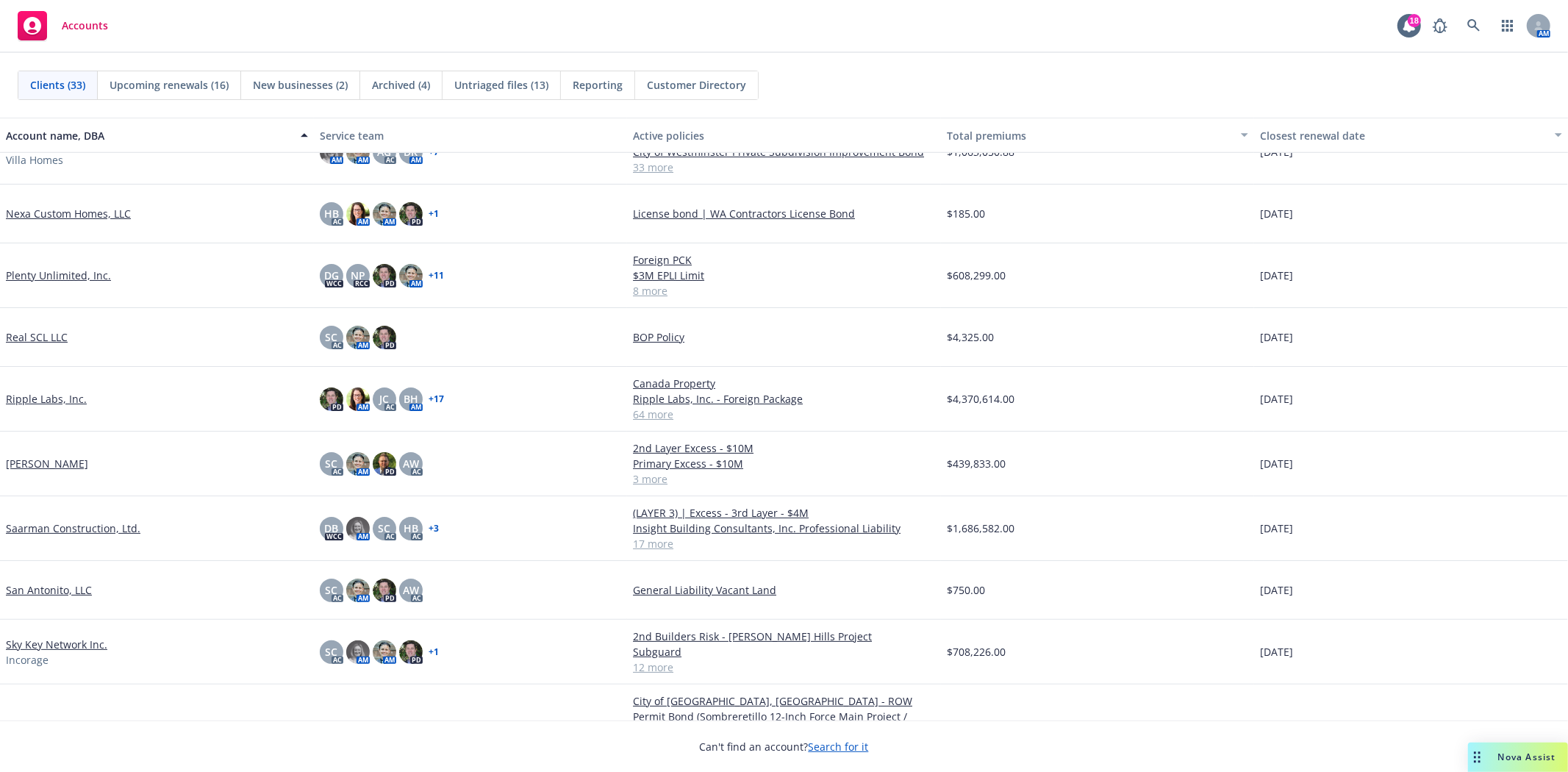
click at [128, 532] on link "Saarman Construction, Ltd." at bounding box center [73, 528] width 134 height 15
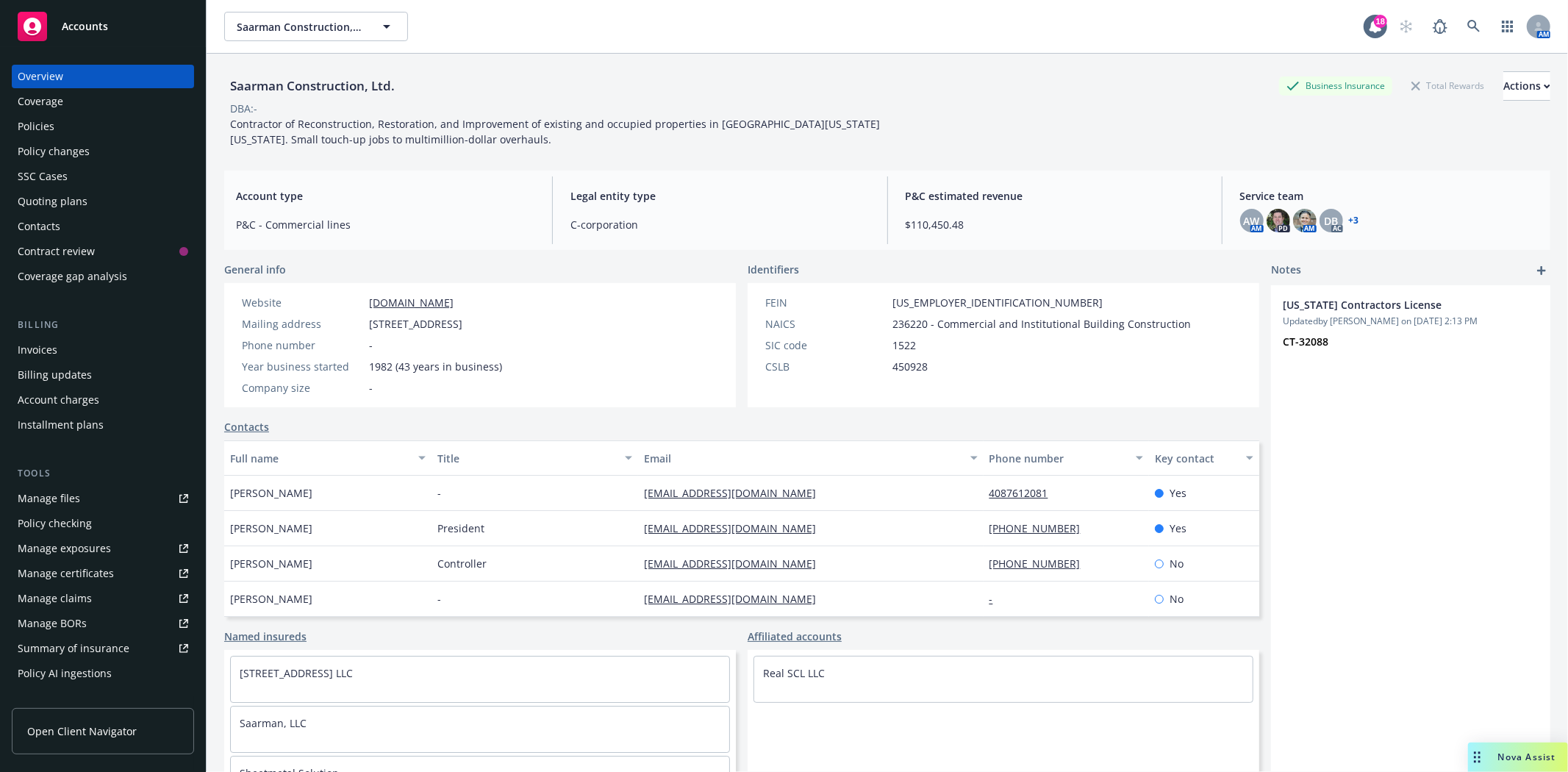
click at [39, 105] on div "Coverage" at bounding box center [40, 101] width 45 height 23
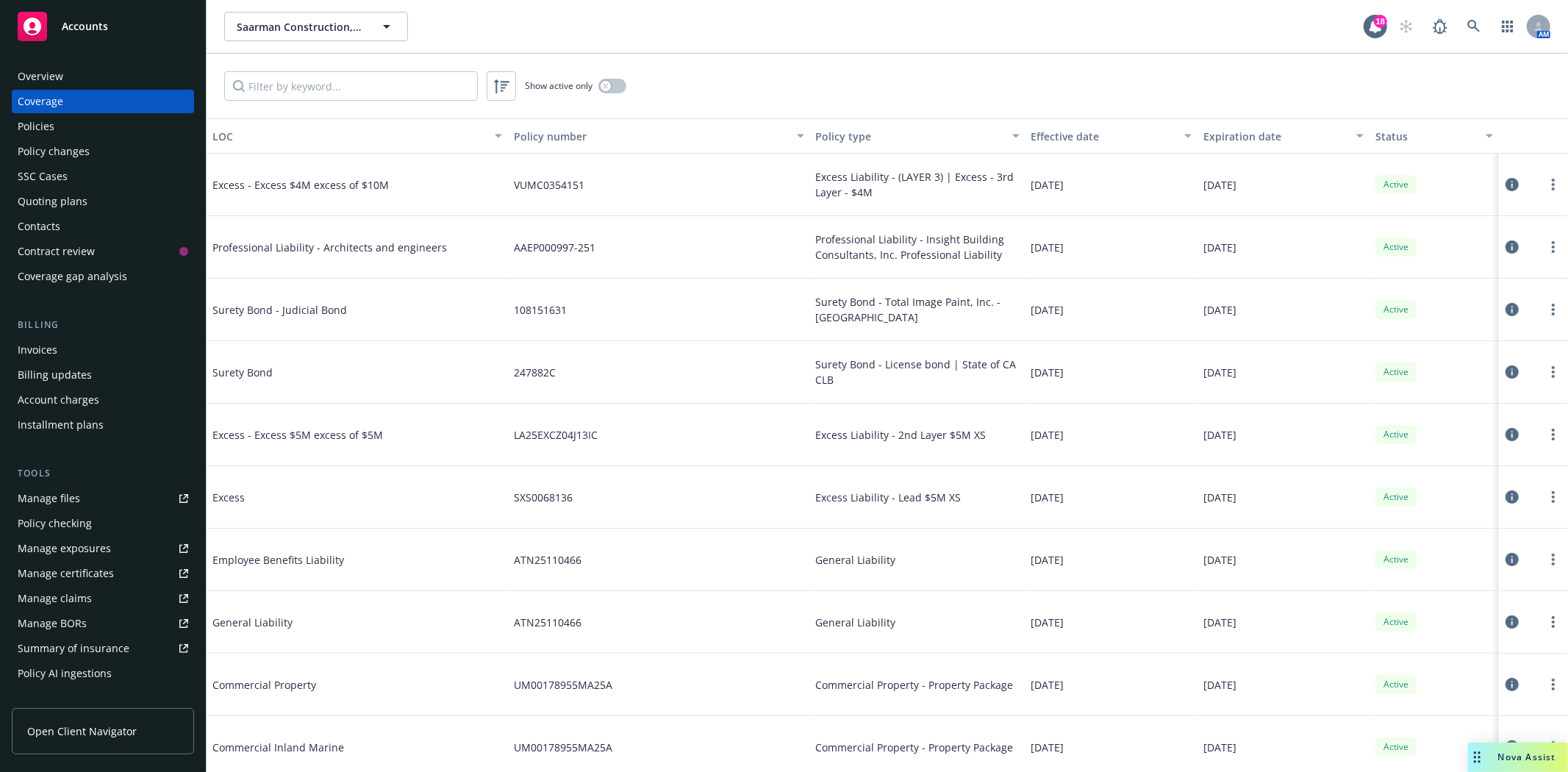
click at [53, 193] on div "Quoting plans" at bounding box center [53, 201] width 70 height 23
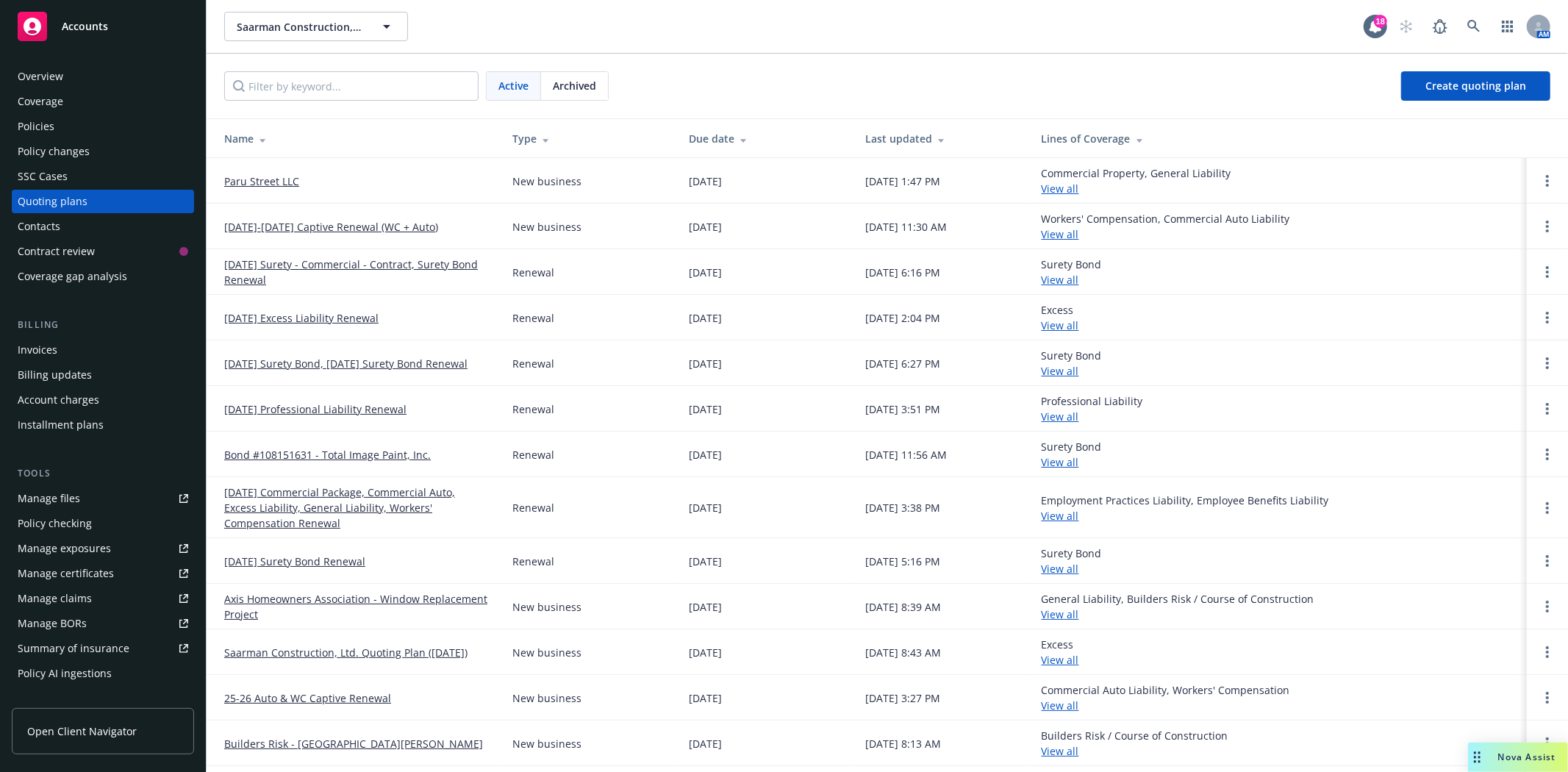
click at [258, 180] on link "Paru Street LLC" at bounding box center [262, 181] width 75 height 15
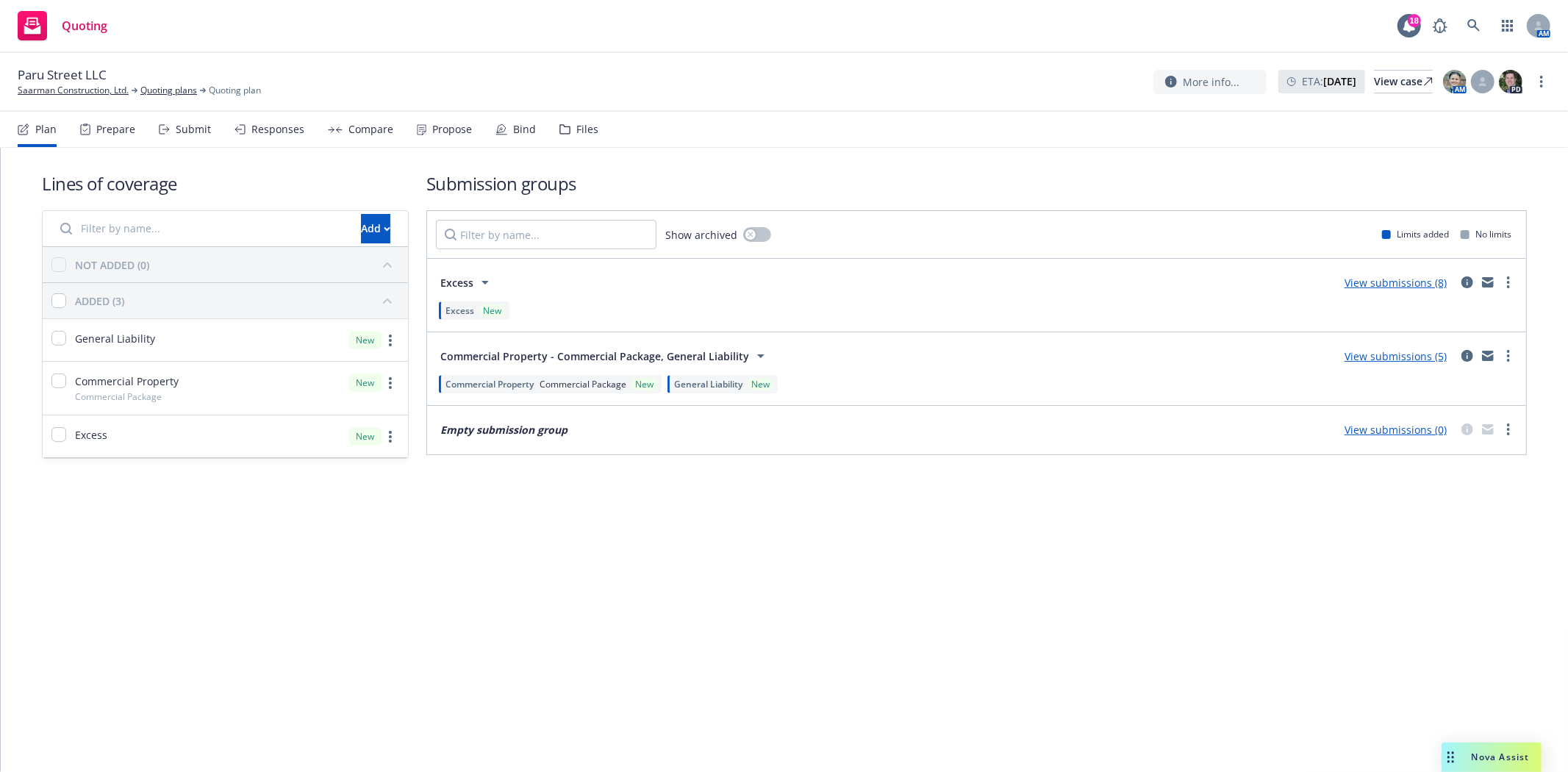
click at [576, 123] on div "Files" at bounding box center [587, 129] width 22 height 12
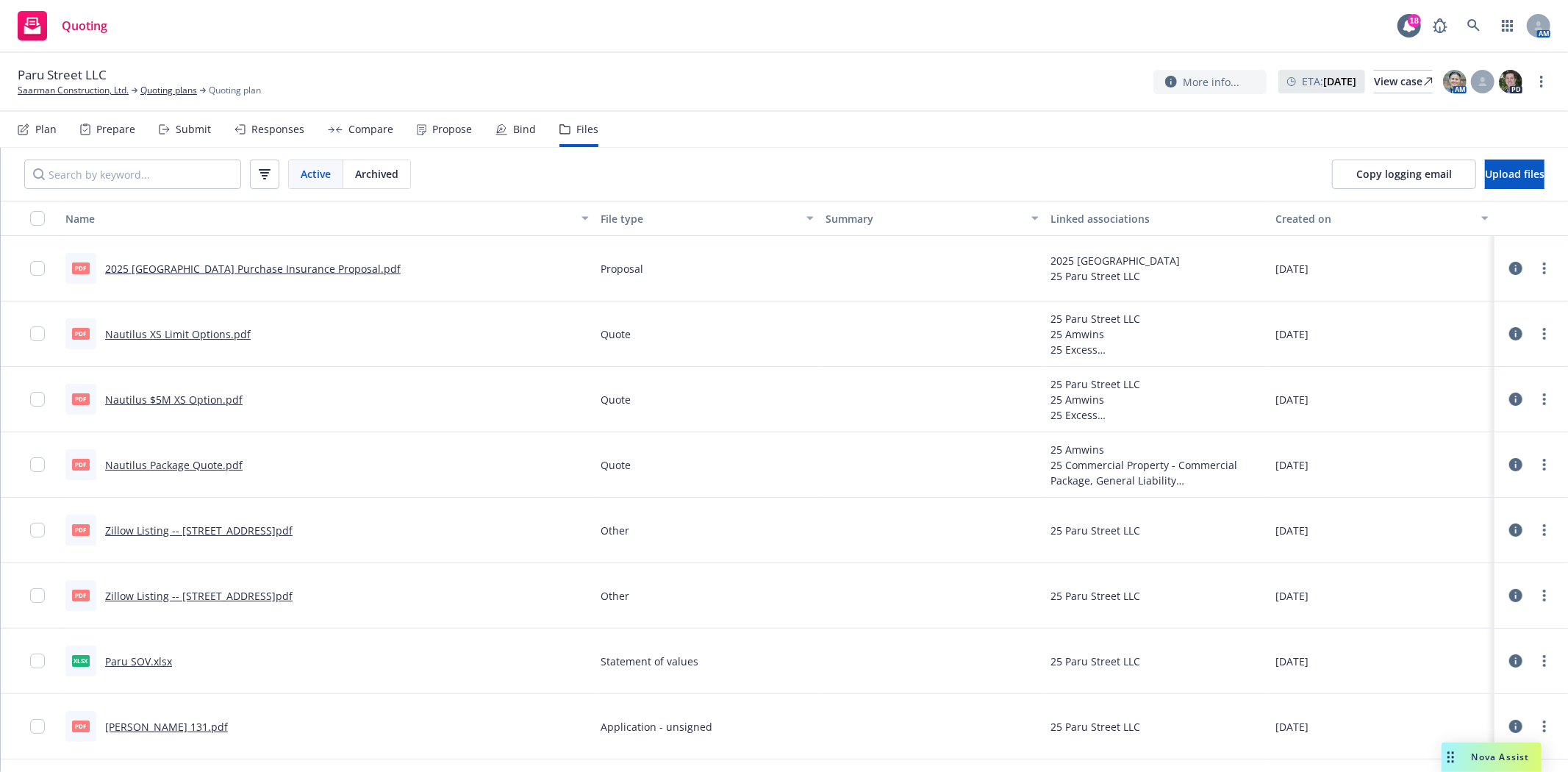
click at [208, 461] on link "Nautilus Package Quote.pdf" at bounding box center [174, 465] width 138 height 14
click at [184, 526] on link "Zillow Listing -- [STREET_ADDRESS]pdf" at bounding box center [199, 530] width 188 height 14
click at [147, 466] on link "Nautilus Package Quote.pdf" at bounding box center [174, 465] width 138 height 14
click at [191, 338] on link "Nautilus XS Limit Options.pdf" at bounding box center [178, 334] width 146 height 14
click at [273, 268] on link "2025 [GEOGRAPHIC_DATA] Purchase Insurance Proposal.pdf" at bounding box center [253, 269] width 295 height 14
